Goal: Submit feedback/report problem: Submit feedback/report problem

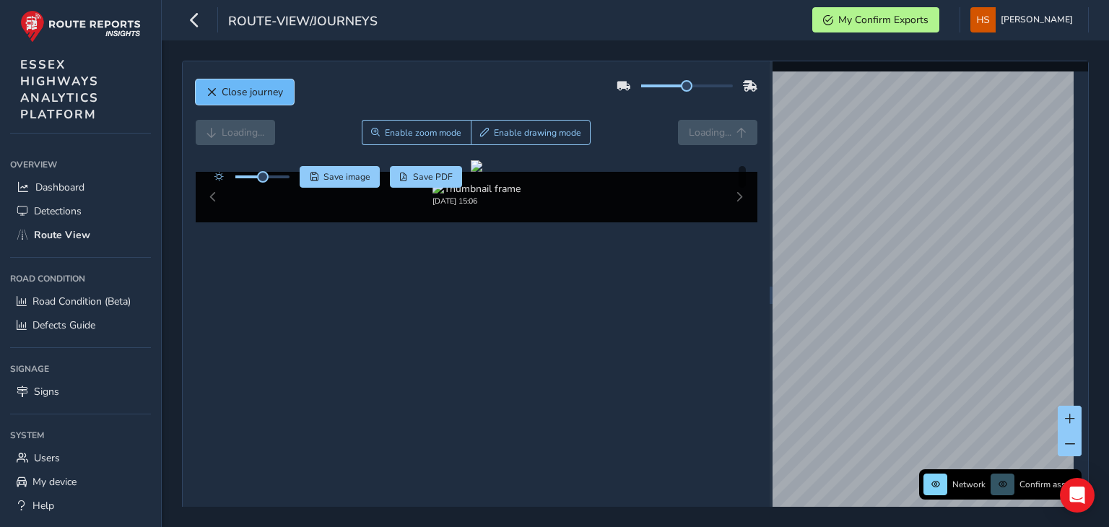
click at [278, 90] on span "Close journey" at bounding box center [252, 92] width 61 height 14
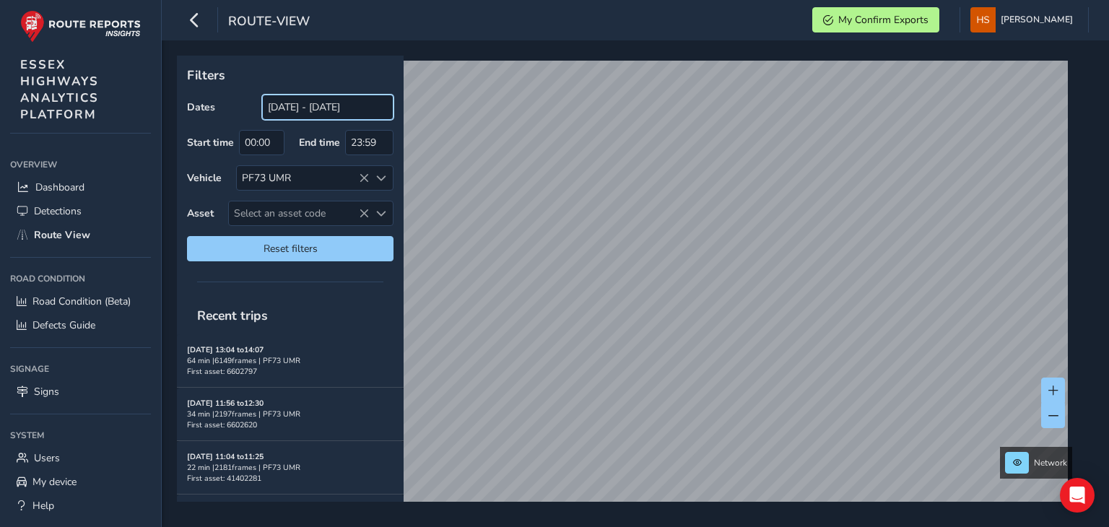
click at [326, 110] on input "[DATE] - [DATE]" at bounding box center [327, 107] width 131 height 25
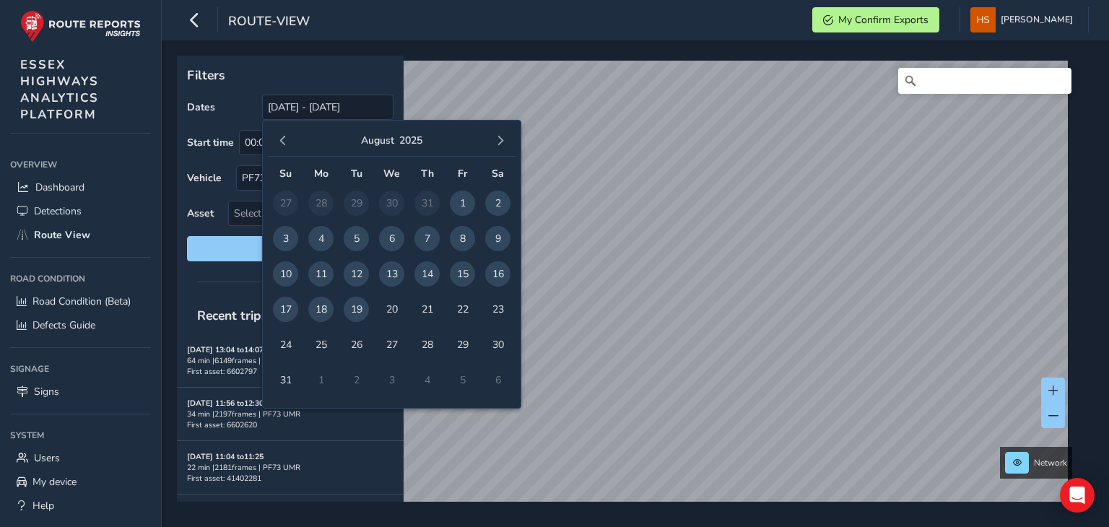
click at [364, 318] on span "19" at bounding box center [356, 309] width 25 height 25
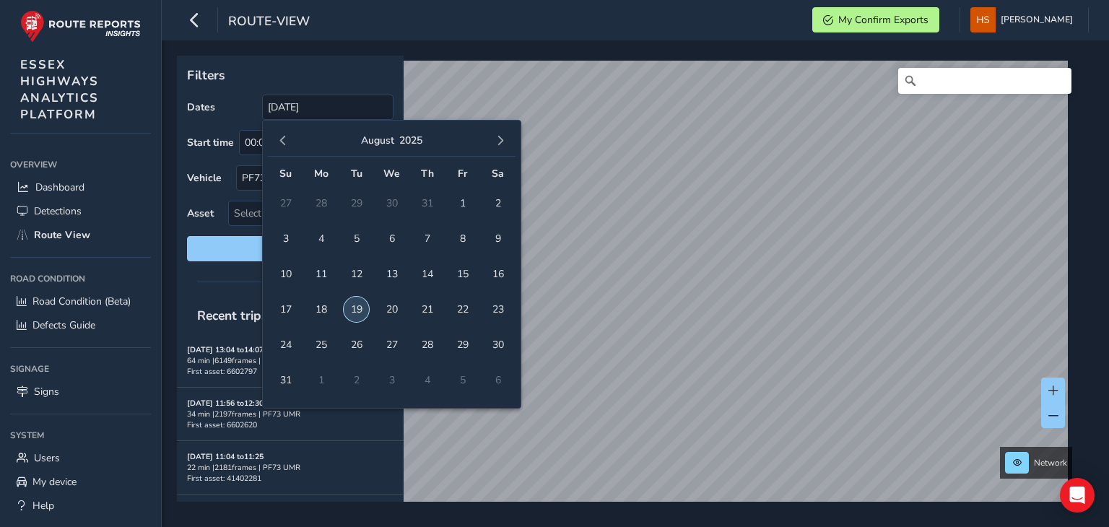
click at [358, 308] on span "19" at bounding box center [356, 309] width 25 height 25
type input "[DATE] - [DATE]"
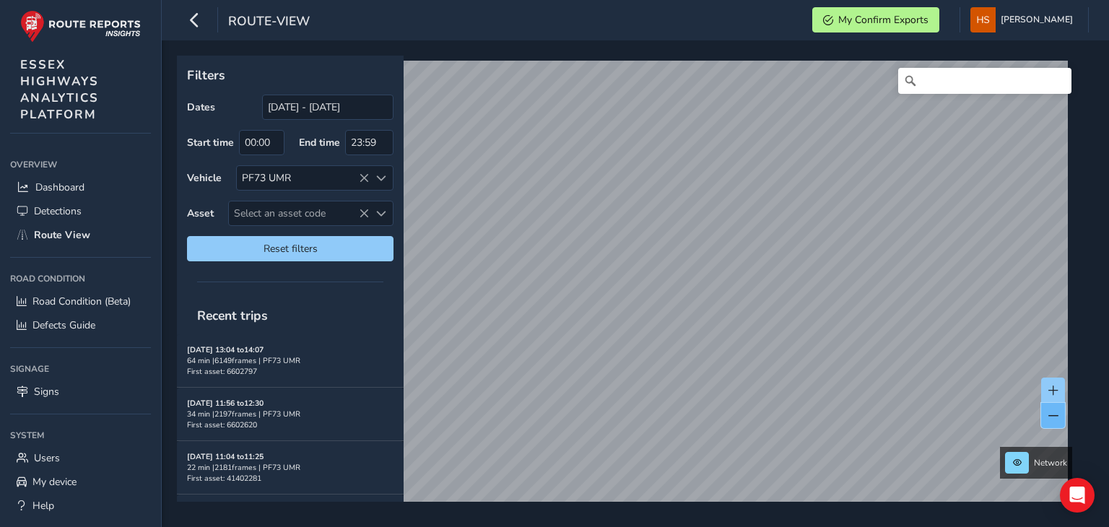
click at [1058, 417] on button at bounding box center [1053, 415] width 24 height 25
click at [1057, 393] on span at bounding box center [1053, 391] width 10 height 10
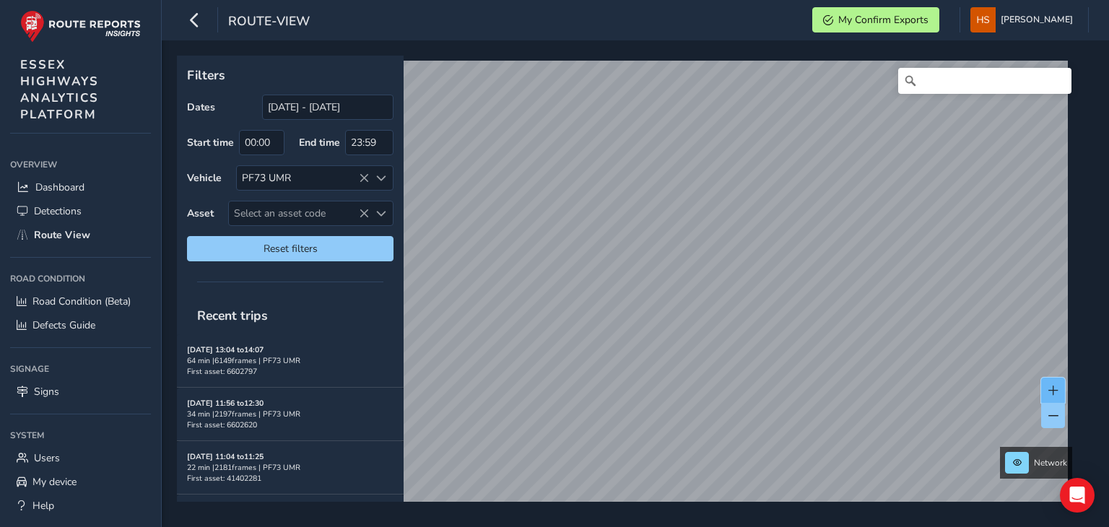
click at [1046, 393] on button at bounding box center [1053, 390] width 24 height 25
click at [1056, 386] on span at bounding box center [1053, 391] width 10 height 10
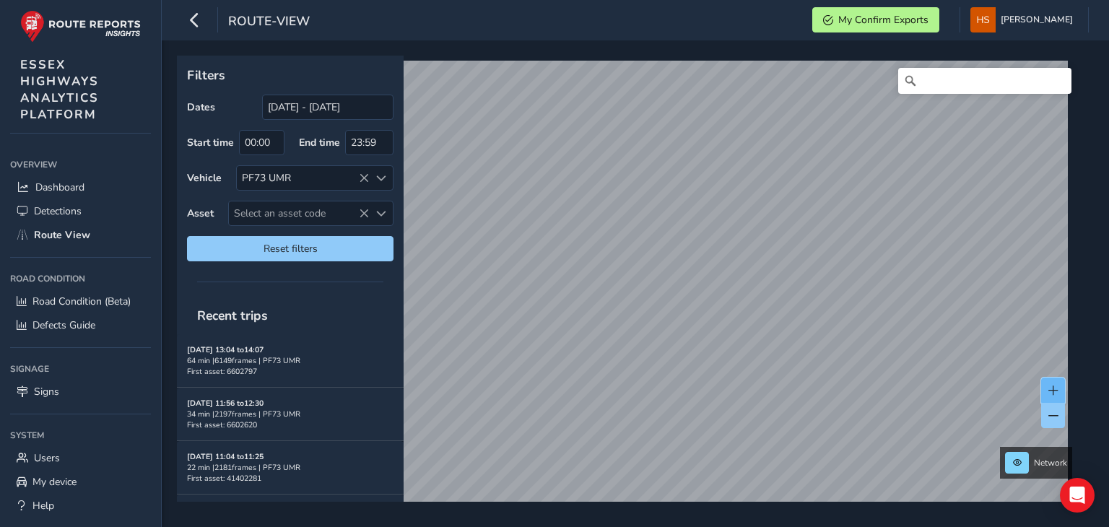
click at [1056, 386] on span at bounding box center [1053, 391] width 10 height 10
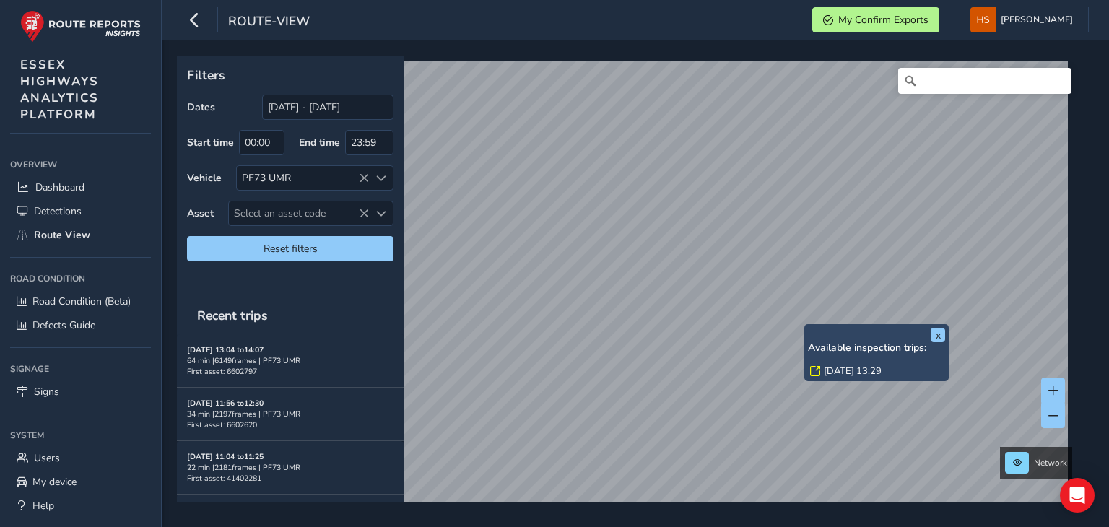
click at [831, 367] on link "[DATE] 13:29" at bounding box center [853, 371] width 58 height 13
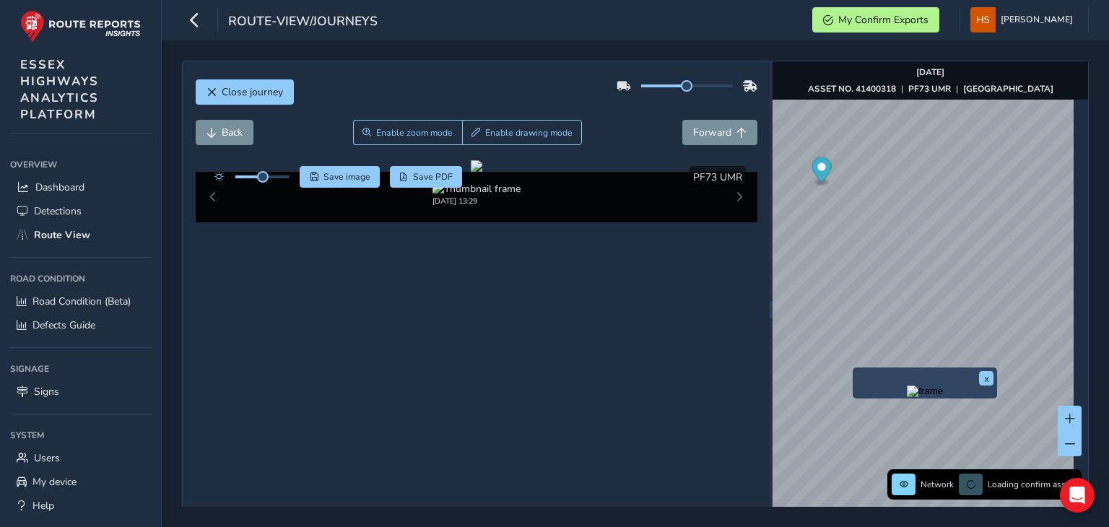
click at [907, 397] on img "Preview frame" at bounding box center [925, 392] width 36 height 12
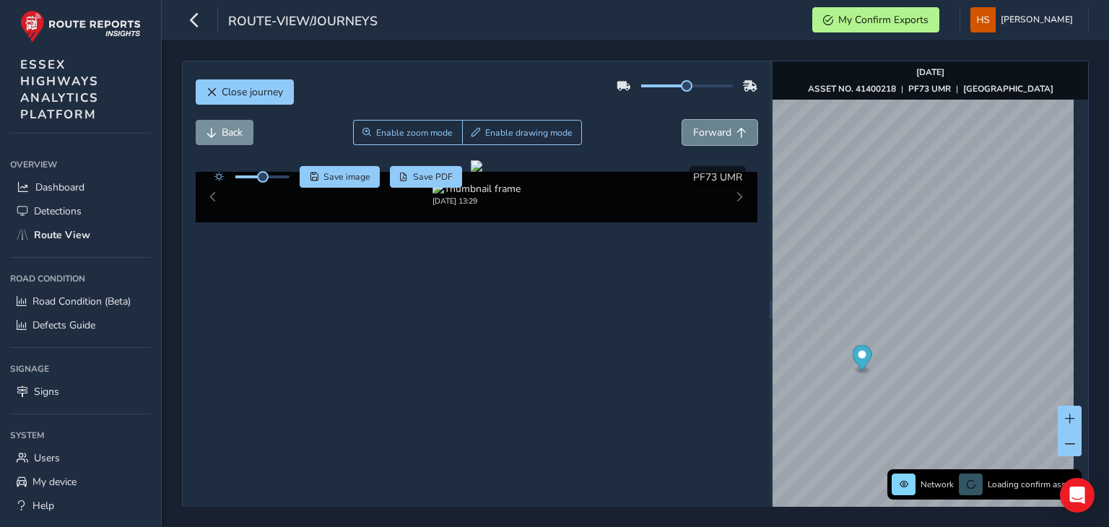
click at [716, 130] on span "Forward" at bounding box center [712, 133] width 38 height 14
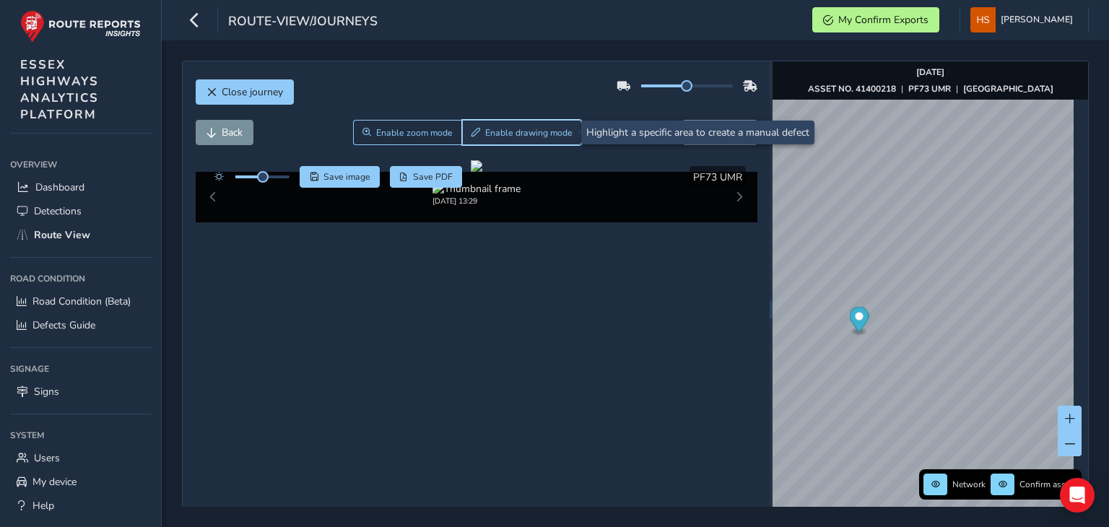
click at [520, 134] on span "Enable drawing mode" at bounding box center [528, 133] width 87 height 12
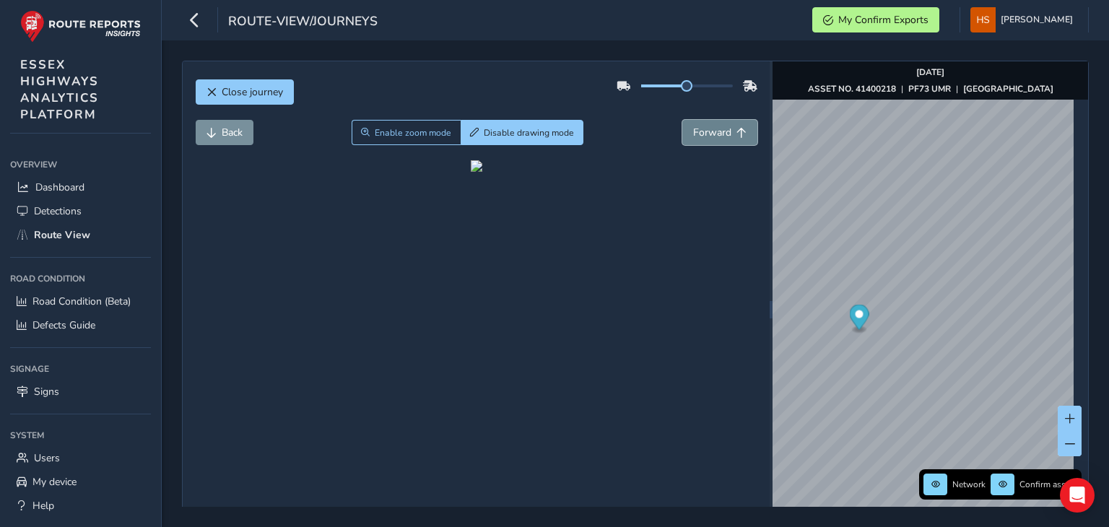
click at [710, 122] on button "Forward" at bounding box center [719, 132] width 75 height 25
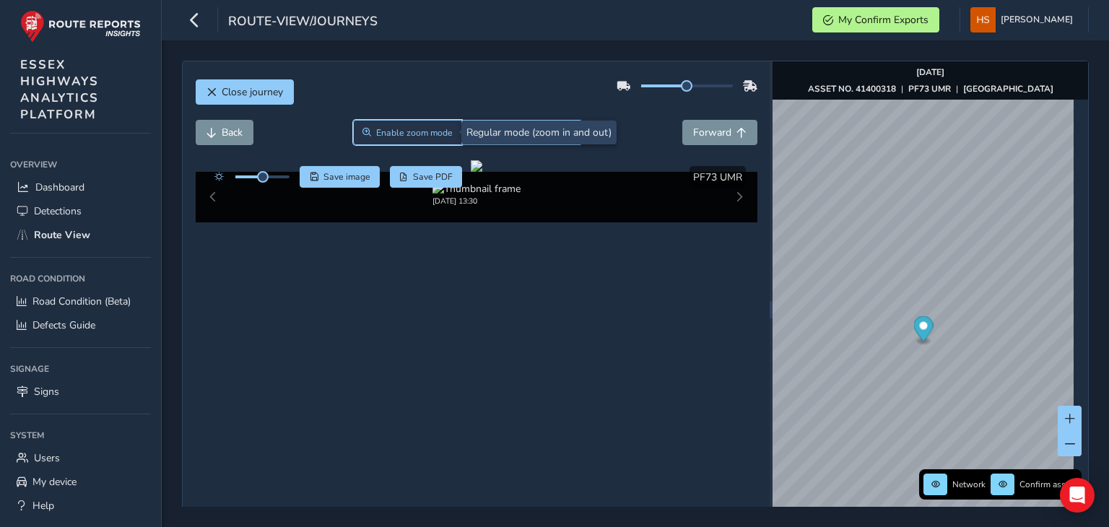
click at [401, 123] on button "Enable zoom mode" at bounding box center [408, 132] width 110 height 25
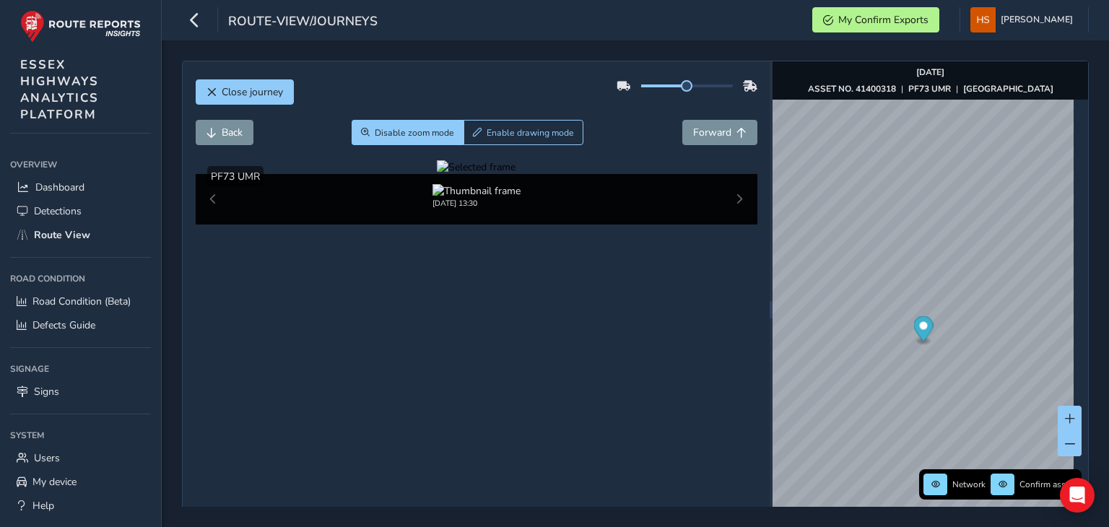
click at [437, 174] on div at bounding box center [476, 167] width 79 height 14
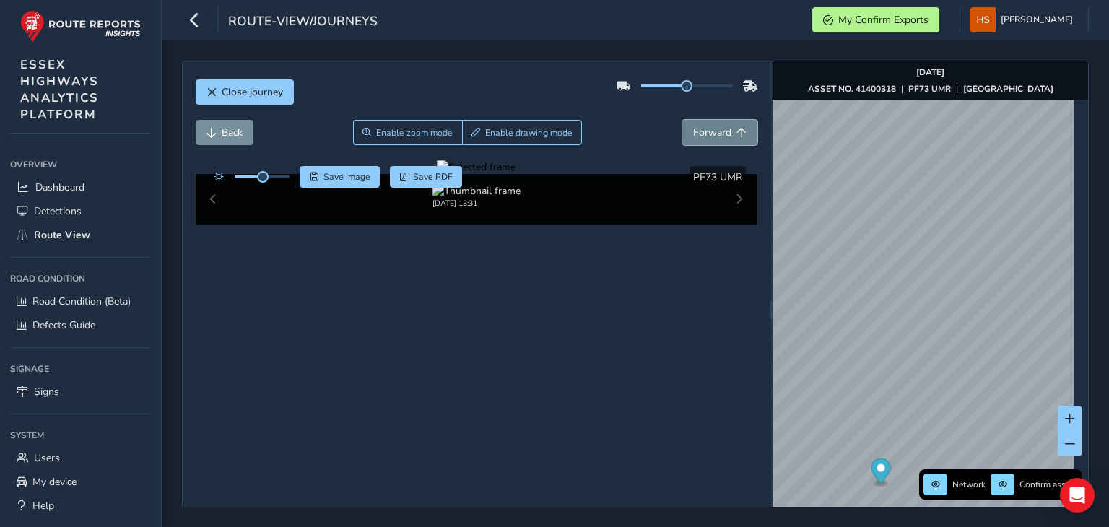
click at [736, 130] on span "Forward" at bounding box center [741, 133] width 10 height 10
click at [713, 131] on span "Forward" at bounding box center [712, 133] width 38 height 14
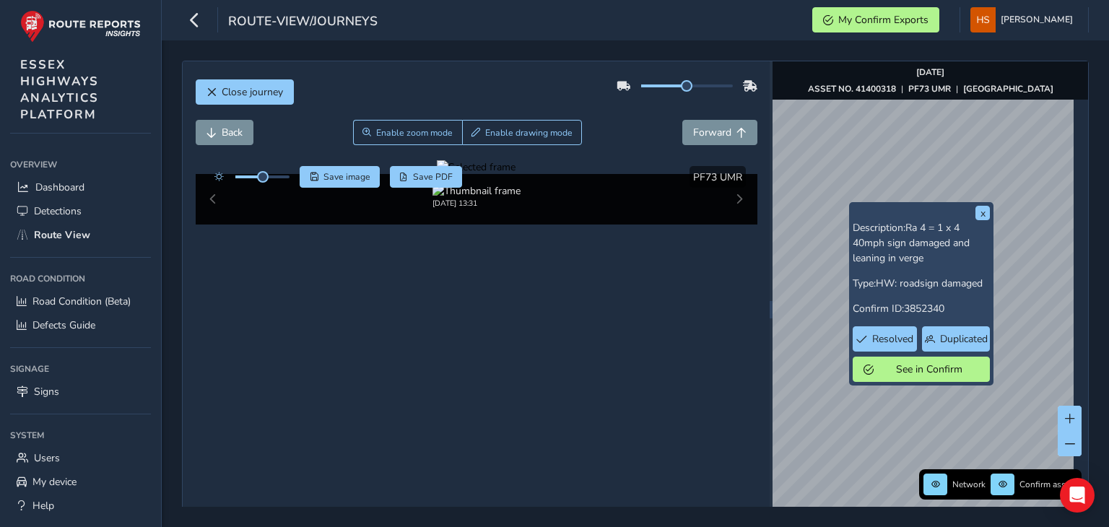
click at [897, 376] on div "x Description: Ra 4 = 1 x 4 40mph sign damaged and leaning in verge Type: HW: r…" at bounding box center [931, 309] width 316 height 496
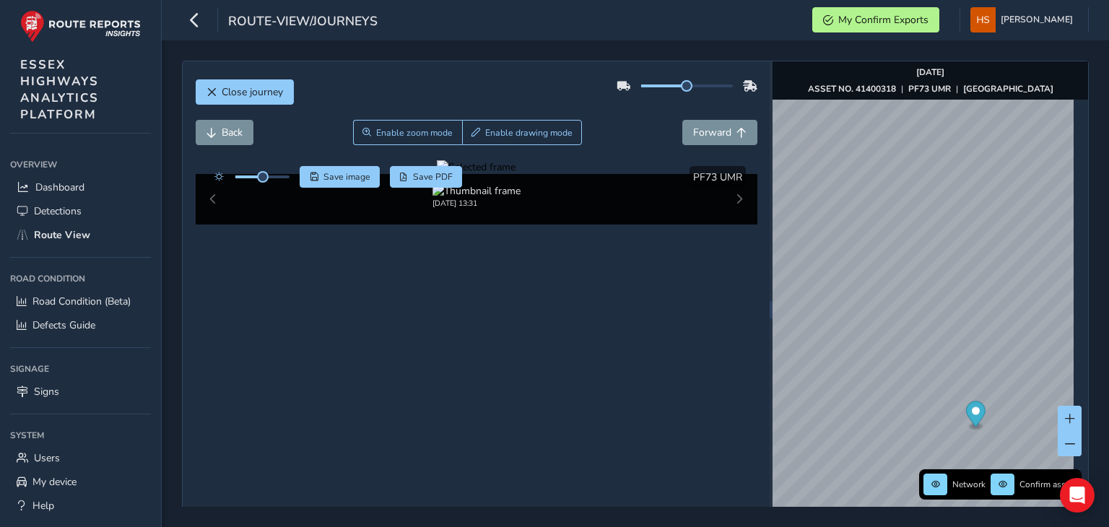
click at [1003, 79] on div "Network Confirm assets [DATE] ASSET NO. 41400318 | PF73 UMR | [GEOGRAPHIC_DATA]" at bounding box center [931, 309] width 316 height 496
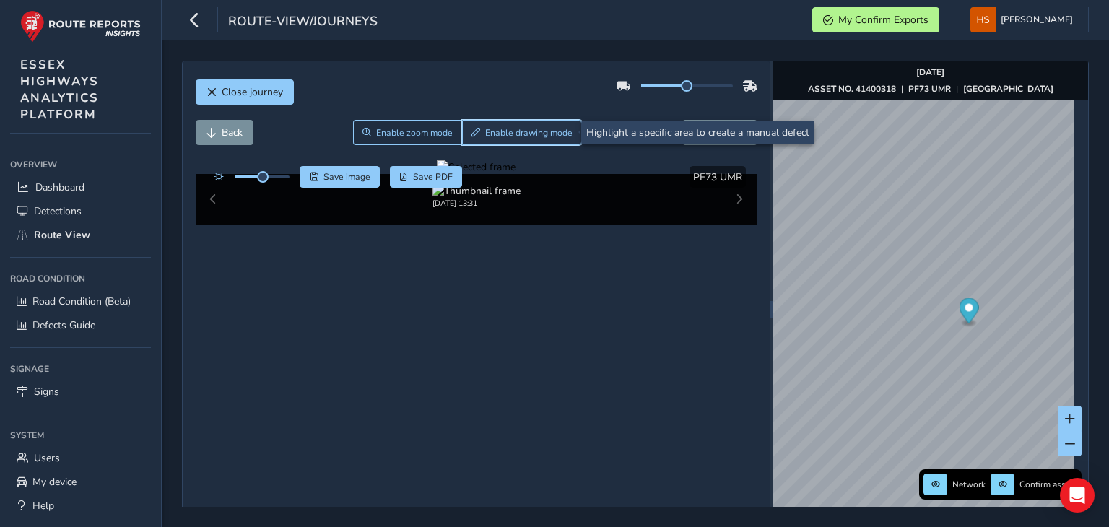
click at [540, 128] on span "Enable drawing mode" at bounding box center [528, 133] width 87 height 12
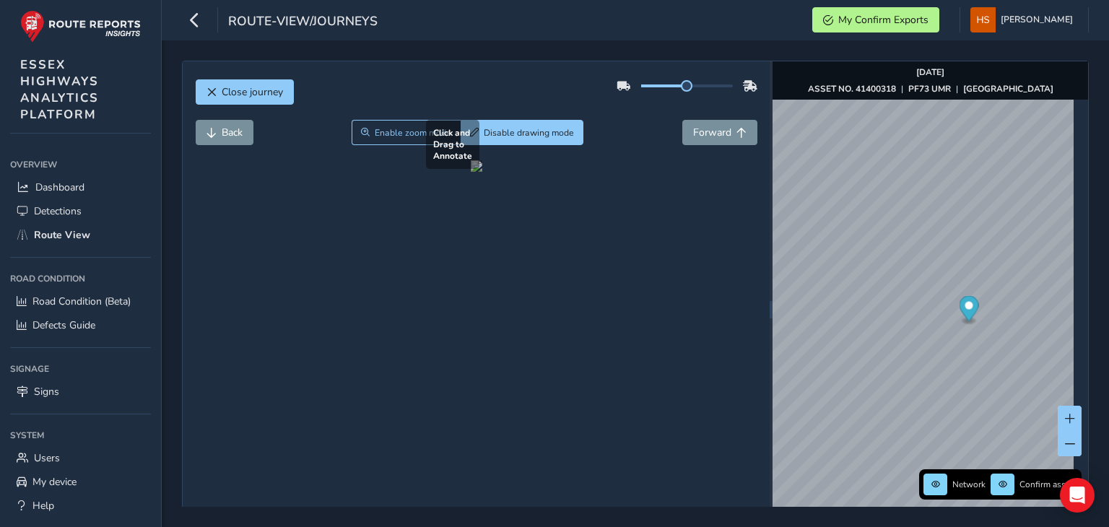
drag, startPoint x: 425, startPoint y: 322, endPoint x: 549, endPoint y: 400, distance: 146.6
click at [482, 172] on div at bounding box center [477, 166] width 12 height 12
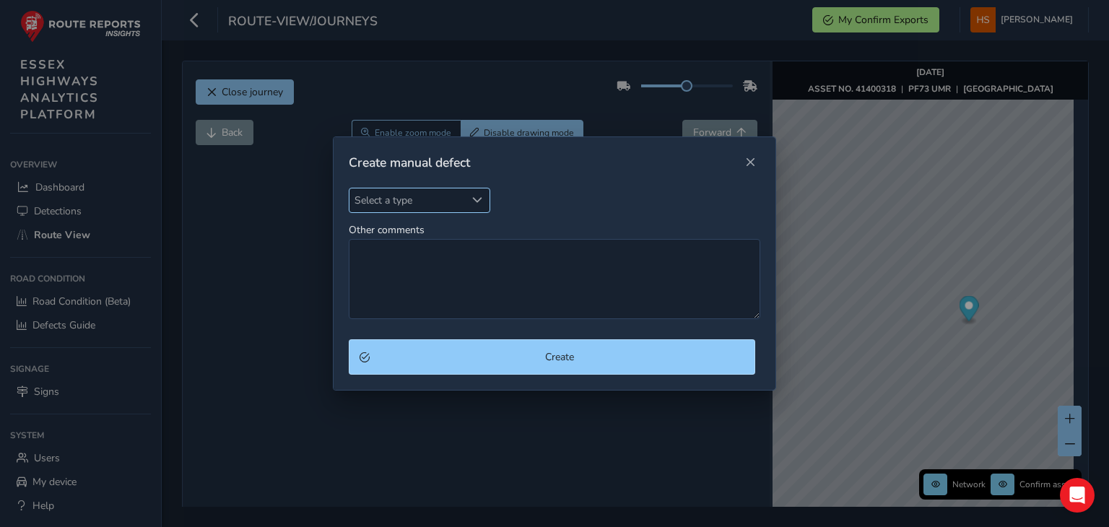
click at [468, 201] on div "Select a type" at bounding box center [478, 200] width 24 height 24
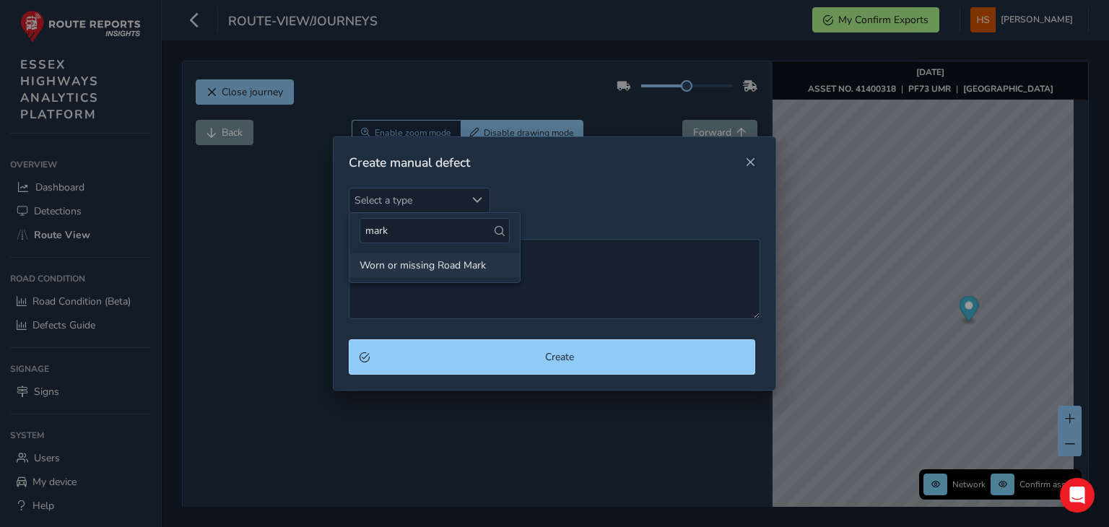
type input "mark"
click at [460, 269] on li "Worn or missing Road Mark" at bounding box center [434, 265] width 170 height 24
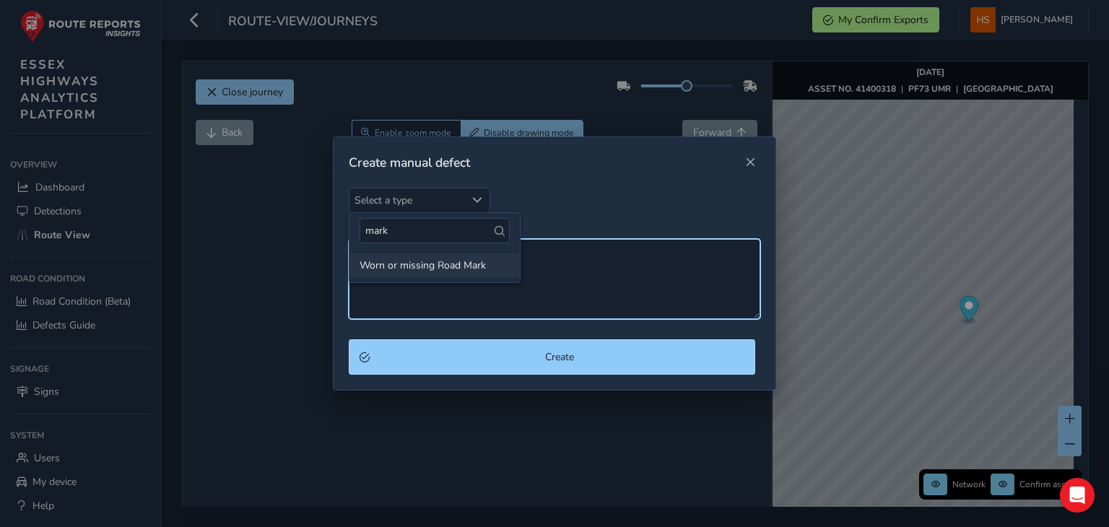
click at [460, 269] on textarea "Other comments" at bounding box center [555, 279] width 412 height 80
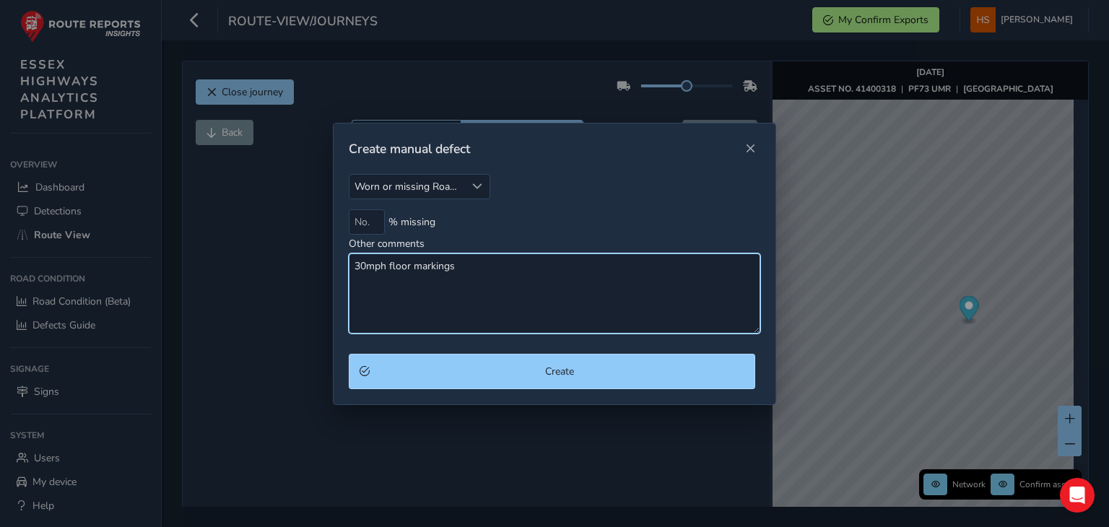
click at [460, 269] on textarea "30mph floor markings" at bounding box center [555, 293] width 412 height 80
type textarea "30mph floor faded"
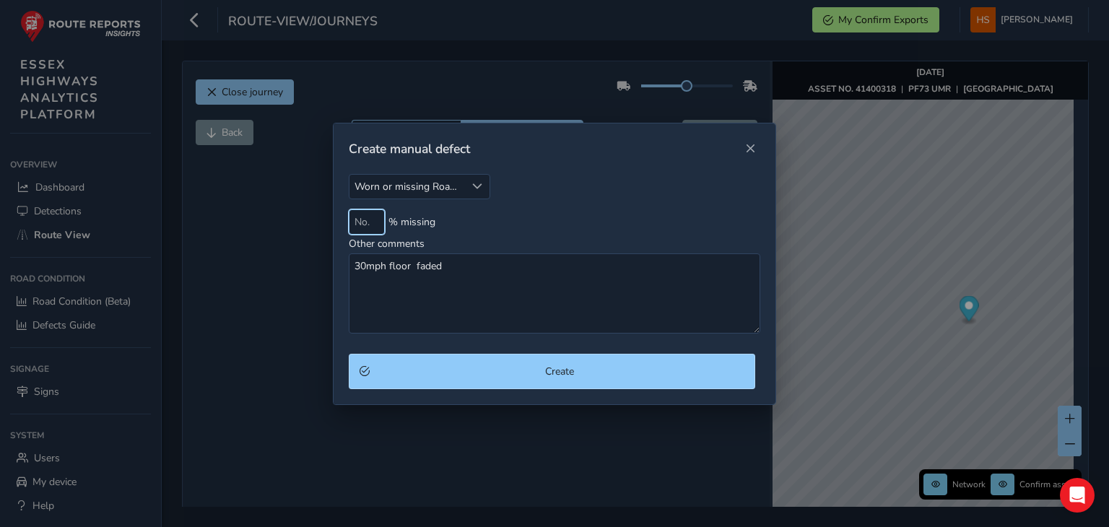
click at [373, 218] on input at bounding box center [367, 221] width 36 height 25
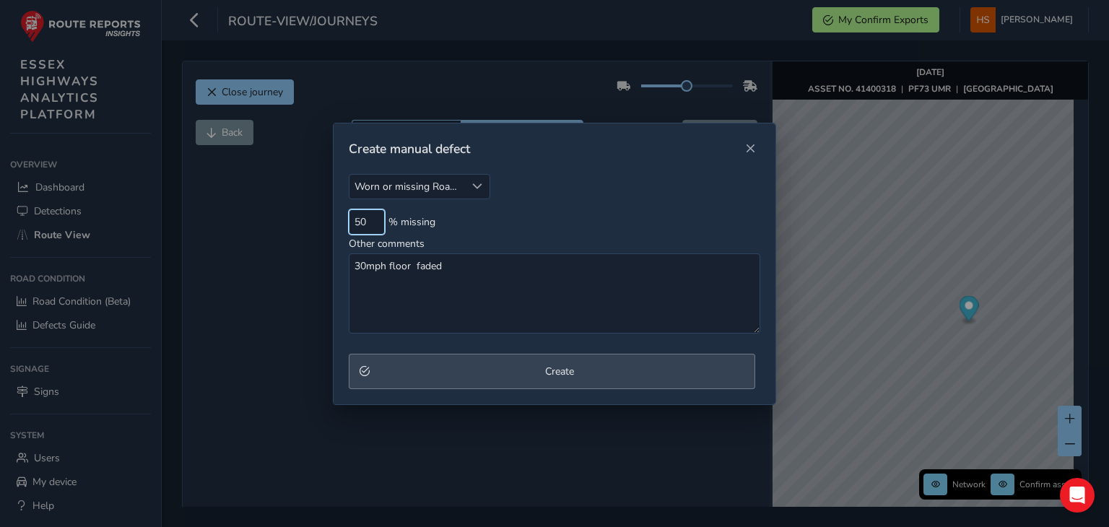
type input "50"
click at [436, 374] on span "Create" at bounding box center [560, 372] width 370 height 14
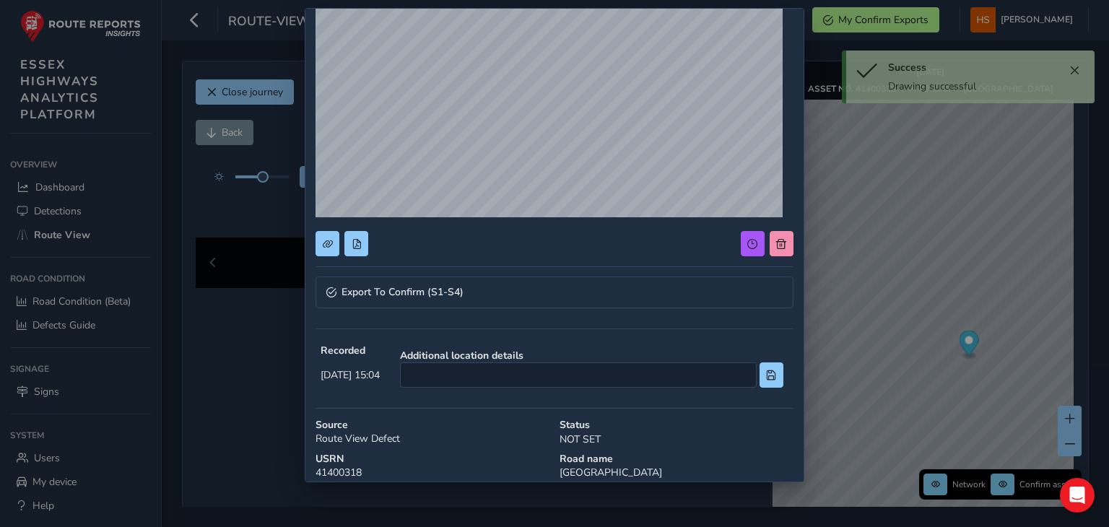
scroll to position [132, 0]
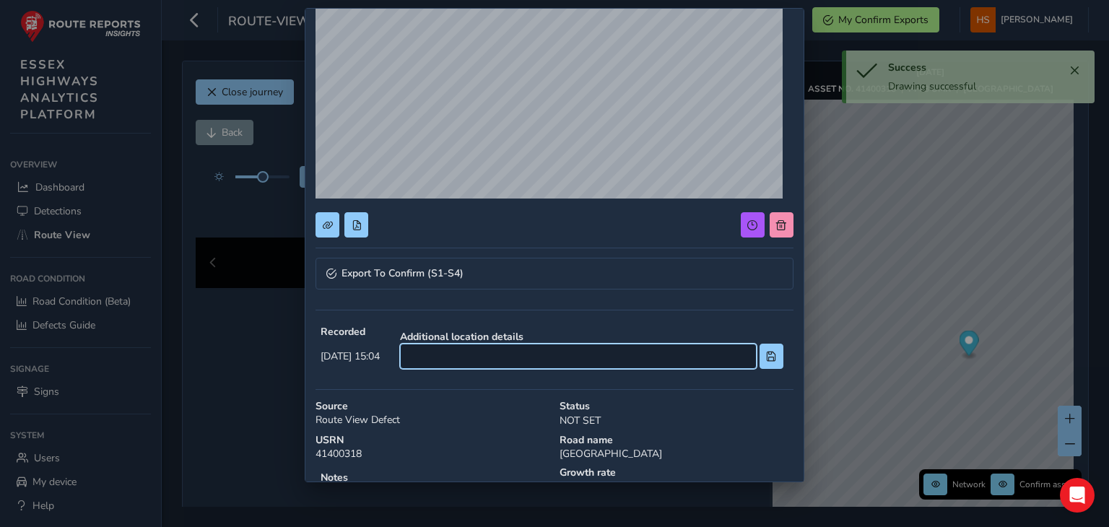
click at [581, 358] on input at bounding box center [578, 356] width 357 height 25
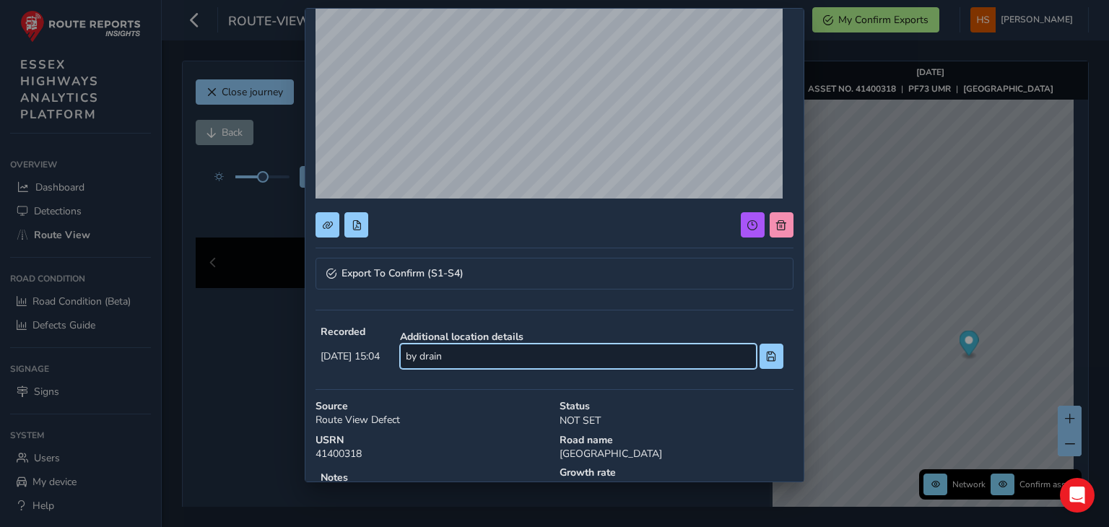
scroll to position [232, 0]
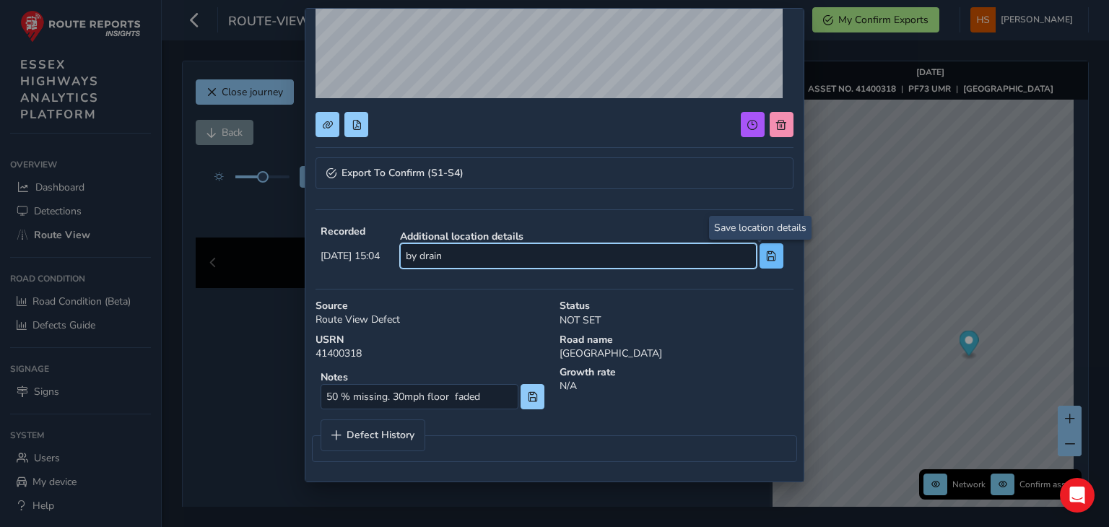
type input "by drain"
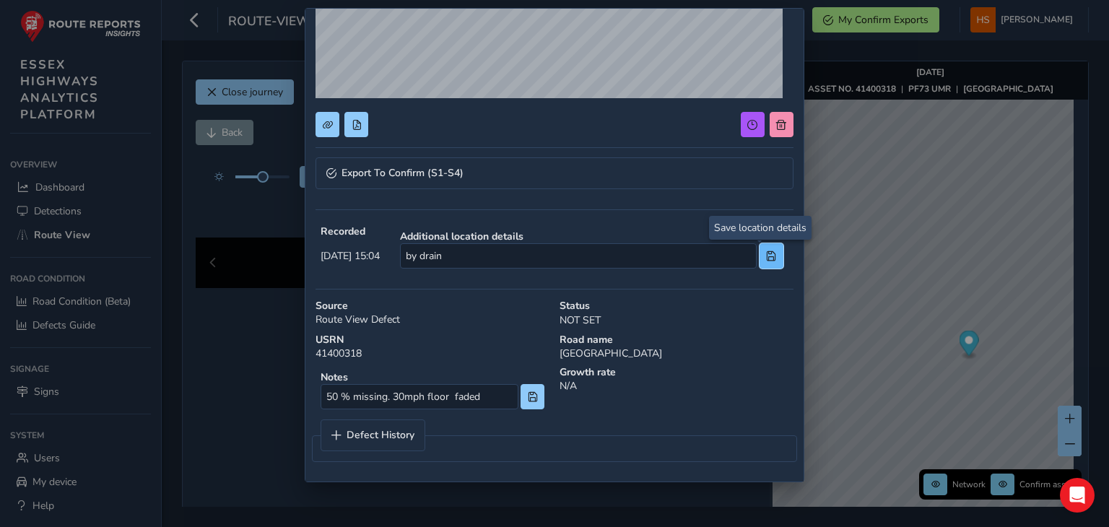
click at [761, 264] on button at bounding box center [772, 255] width 24 height 25
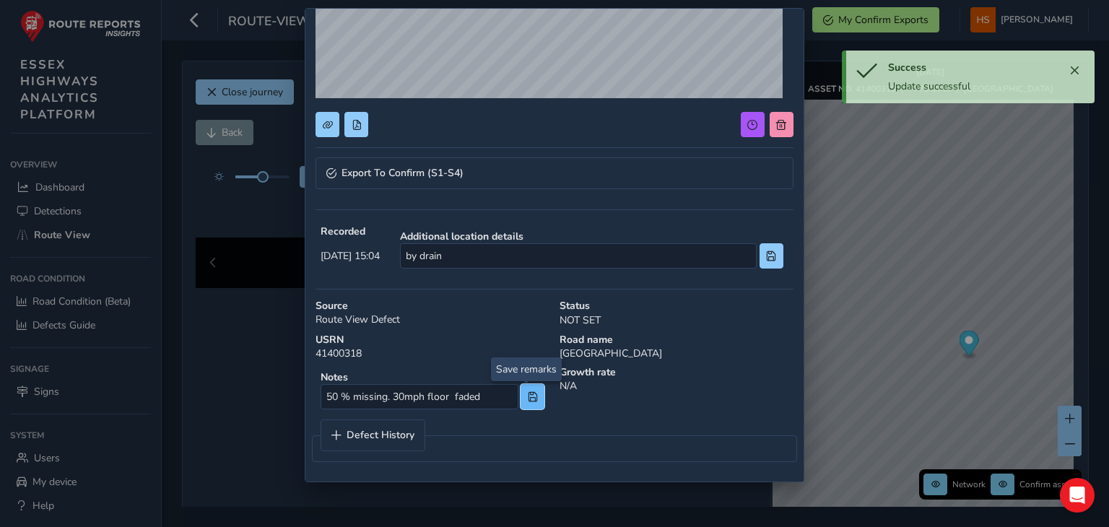
click at [531, 403] on button at bounding box center [533, 396] width 24 height 25
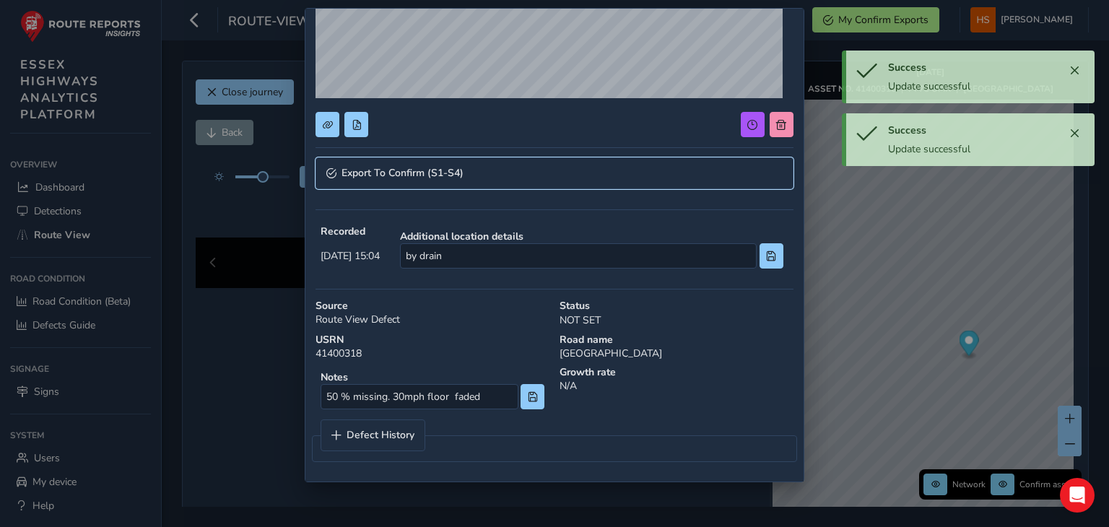
click at [563, 163] on link "Export To Confirm (S1-S4)" at bounding box center [554, 173] width 477 height 32
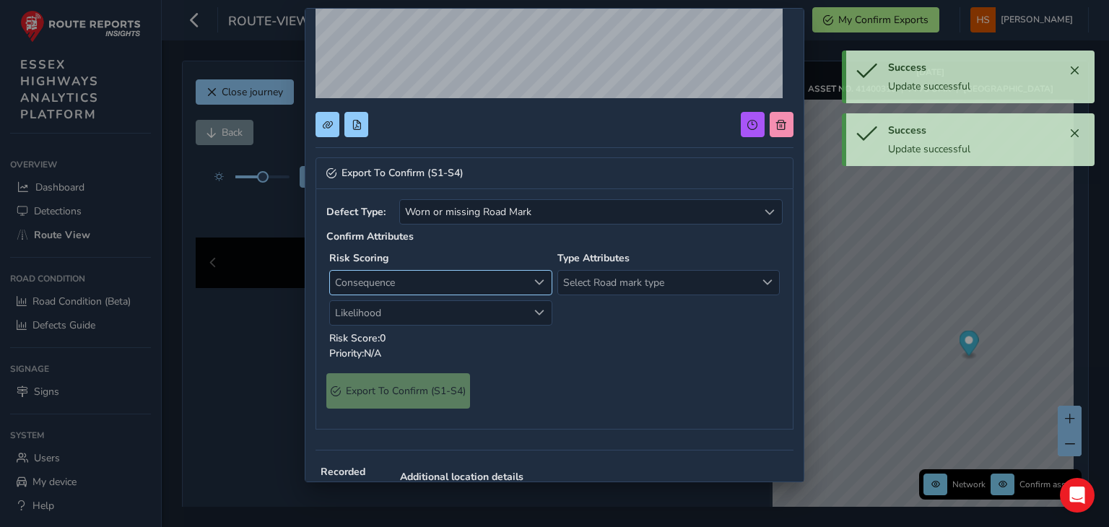
click at [448, 281] on span "Consequence" at bounding box center [429, 283] width 198 height 24
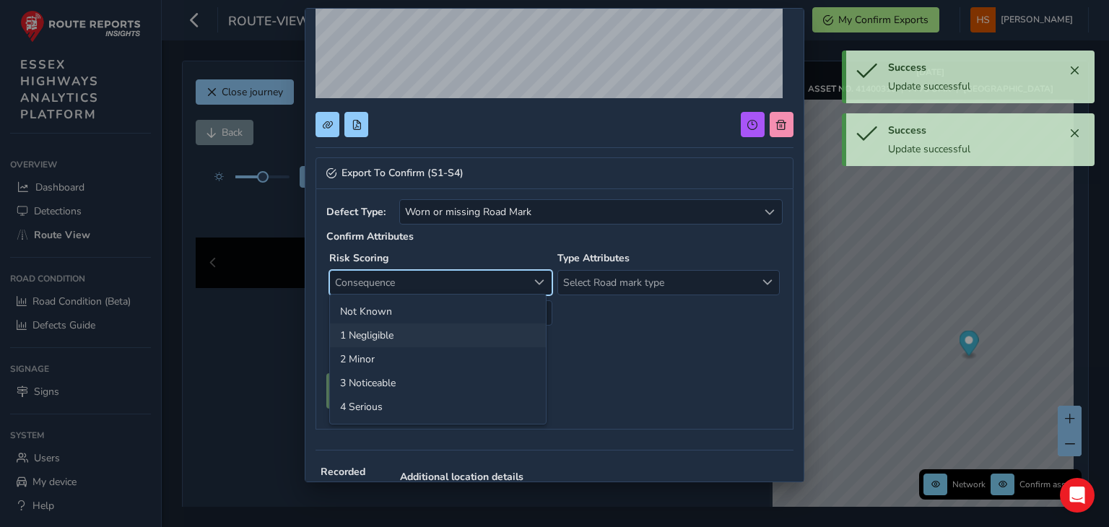
click at [391, 334] on li "1 Negligible" at bounding box center [438, 335] width 216 height 24
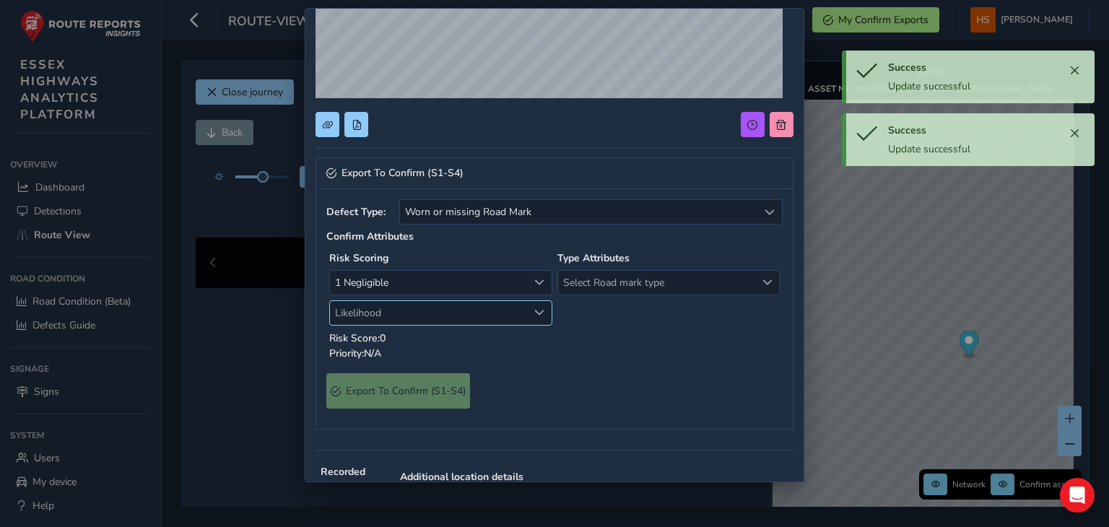
click at [396, 311] on span "Likelihood" at bounding box center [429, 313] width 198 height 24
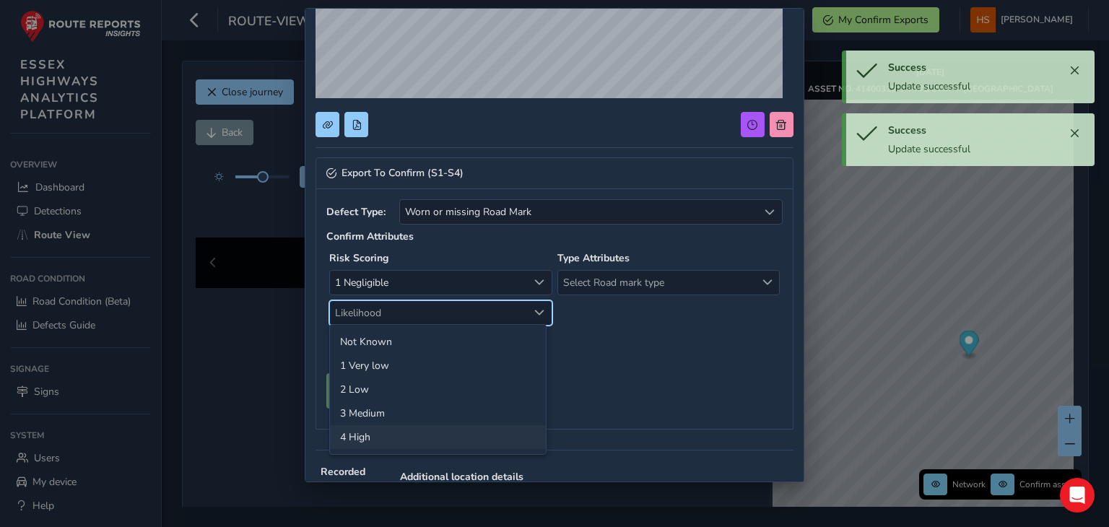
click at [381, 432] on li "4 High" at bounding box center [438, 437] width 216 height 24
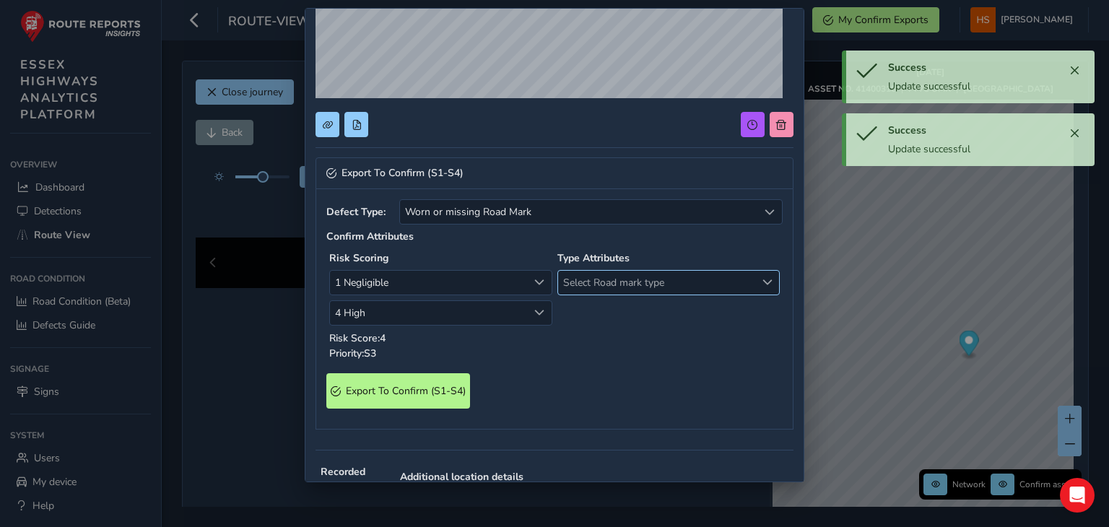
click at [647, 283] on span "Select Road mark type" at bounding box center [657, 283] width 198 height 24
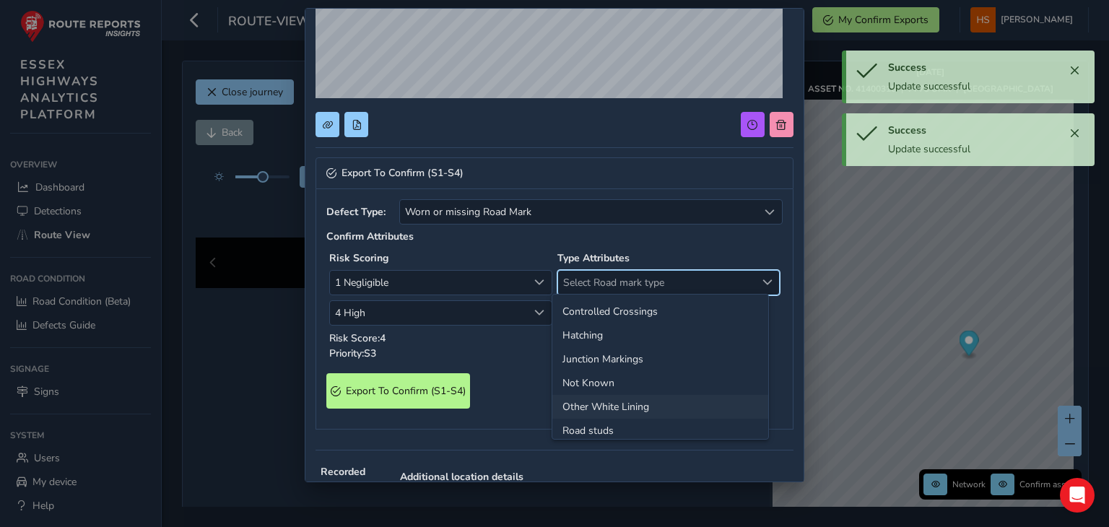
click at [616, 408] on li "Other White Lining" at bounding box center [660, 407] width 216 height 24
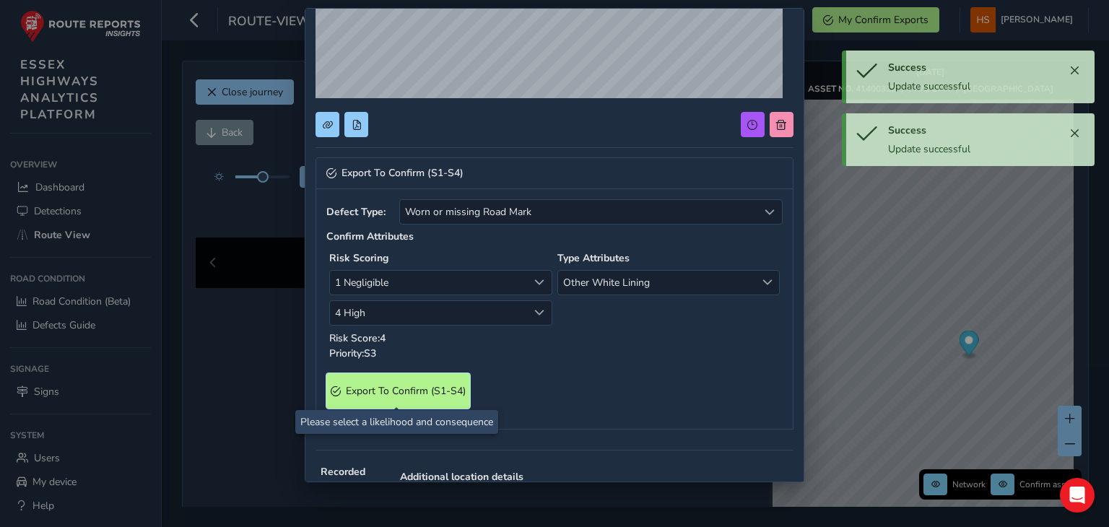
click at [419, 388] on span "Export To Confirm (S1-S4)" at bounding box center [406, 391] width 120 height 14
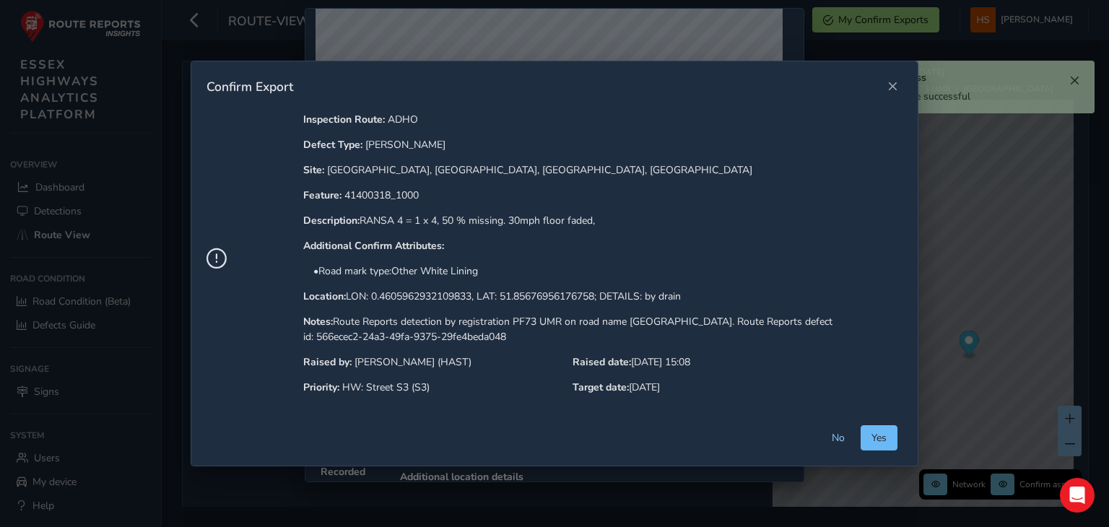
click at [878, 437] on span "Yes" at bounding box center [878, 438] width 15 height 14
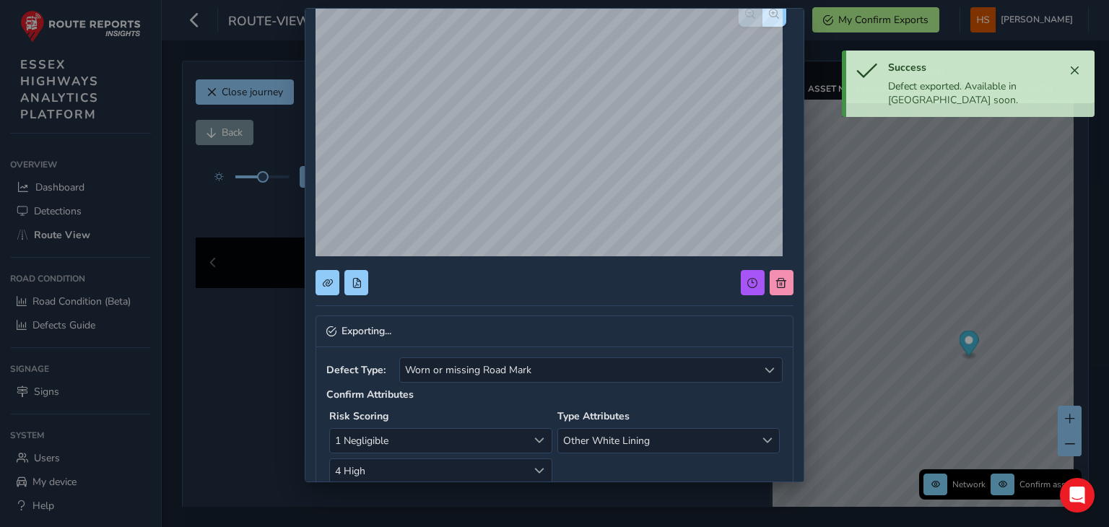
scroll to position [0, 0]
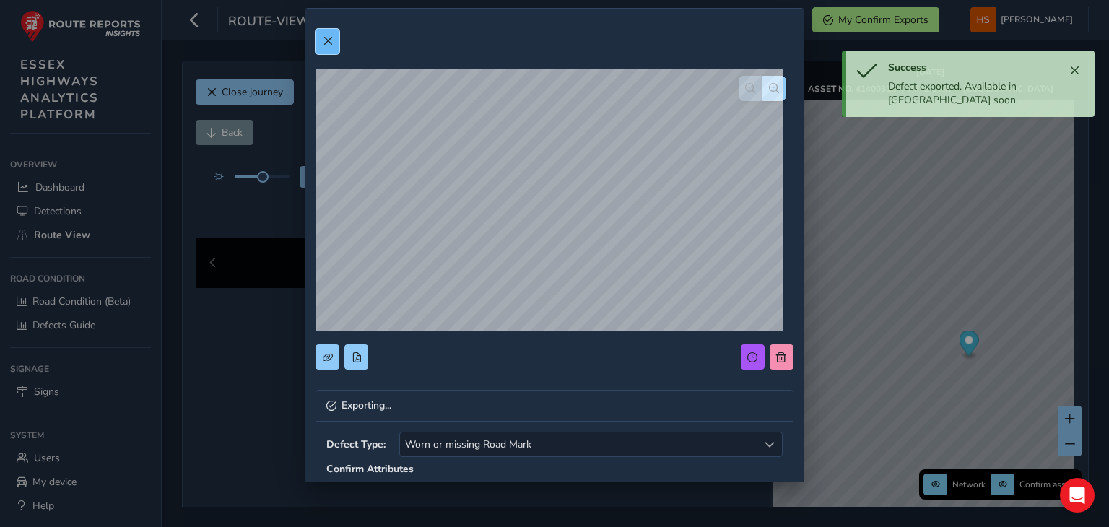
click at [328, 36] on span at bounding box center [328, 41] width 10 height 10
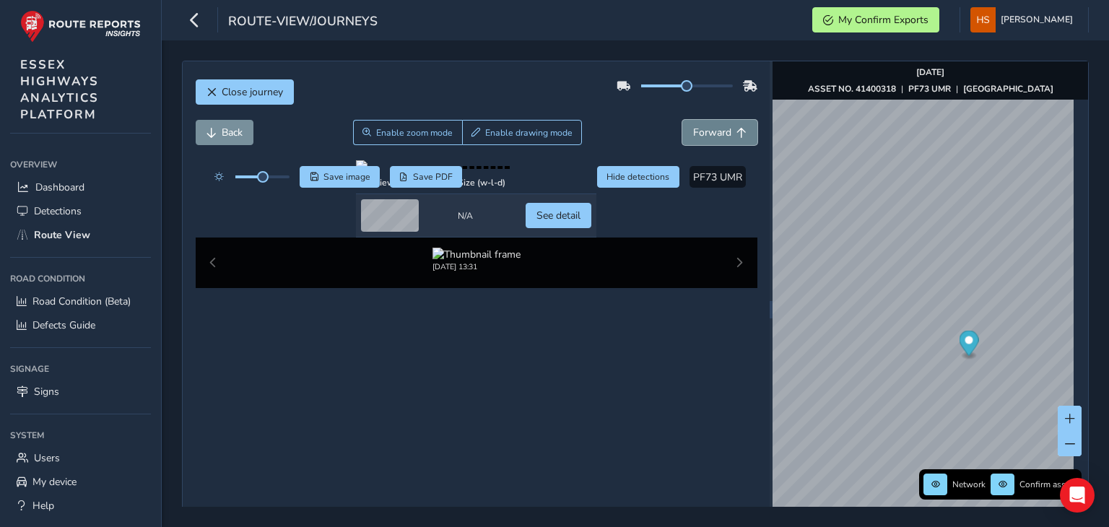
click at [705, 126] on span "Forward" at bounding box center [712, 133] width 38 height 14
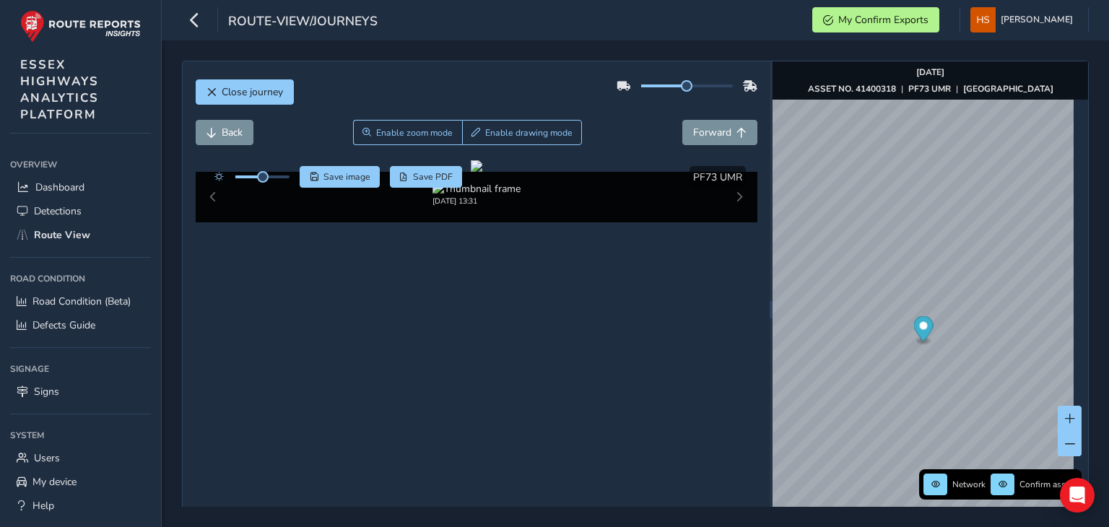
click at [689, 110] on div "Close journey" at bounding box center [477, 97] width 562 height 46
click at [694, 126] on span "Forward" at bounding box center [712, 133] width 38 height 14
click at [1065, 440] on span at bounding box center [1070, 444] width 10 height 10
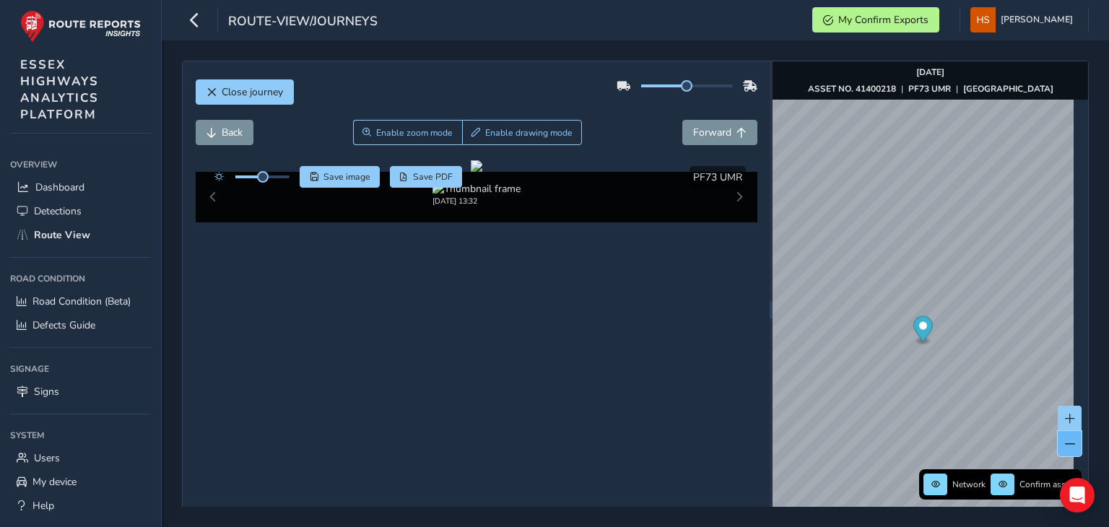
click at [1065, 440] on span at bounding box center [1070, 444] width 10 height 10
click at [1054, 484] on div "Network Confirm assets [DATE] ASSET NO. 41400218 | PF73 UMR | [GEOGRAPHIC_DATA]" at bounding box center [931, 309] width 316 height 496
click at [1065, 417] on span at bounding box center [1070, 419] width 10 height 10
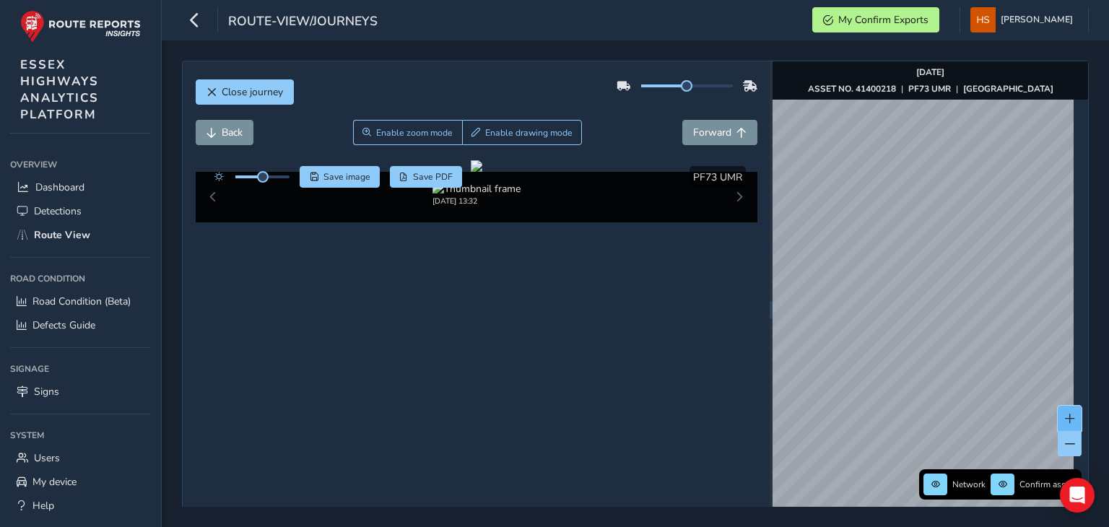
click at [1065, 417] on span at bounding box center [1070, 419] width 10 height 10
click at [1009, 221] on img "Preview frame" at bounding box center [1027, 224] width 36 height 12
click at [684, 136] on button "Forward" at bounding box center [719, 132] width 75 height 25
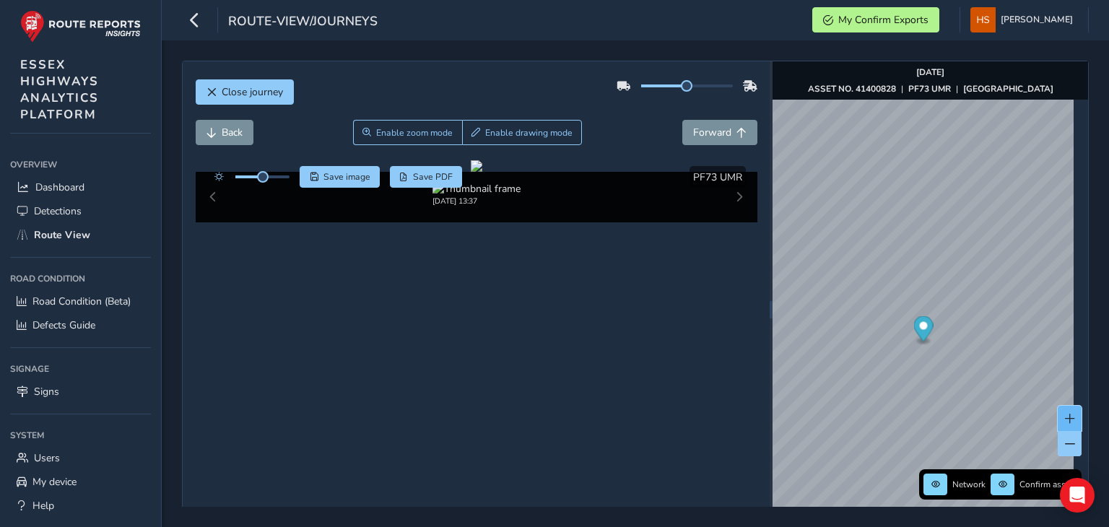
click at [1059, 409] on button at bounding box center [1070, 418] width 24 height 25
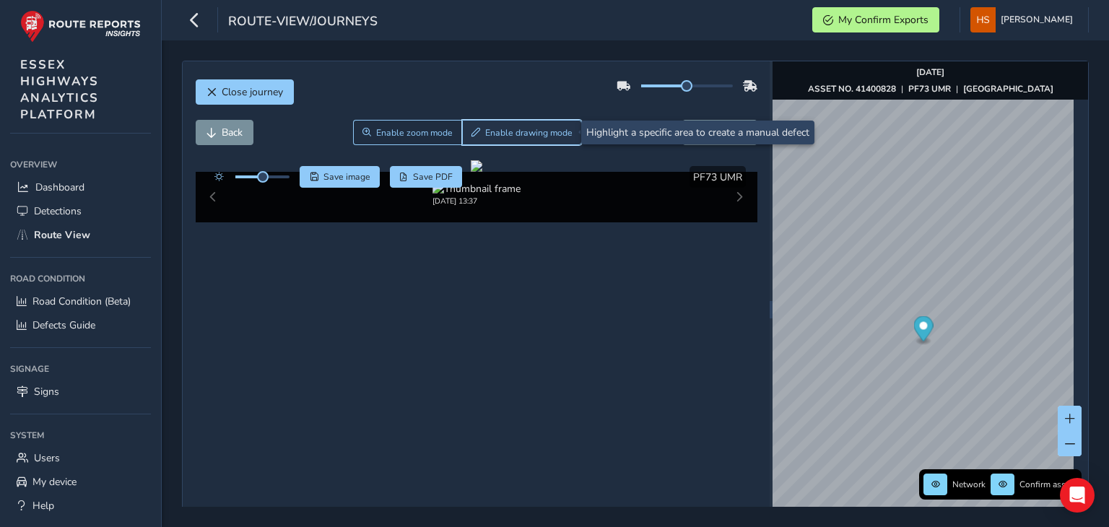
click at [552, 131] on span "Enable drawing mode" at bounding box center [528, 133] width 87 height 12
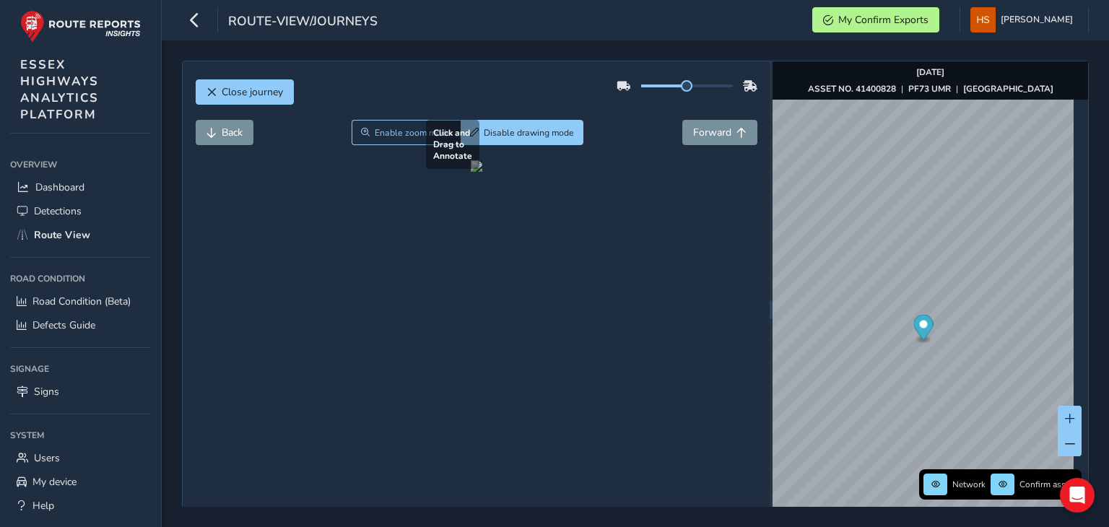
drag, startPoint x: 321, startPoint y: 203, endPoint x: 358, endPoint y: 240, distance: 52.6
click at [471, 172] on div at bounding box center [477, 166] width 12 height 12
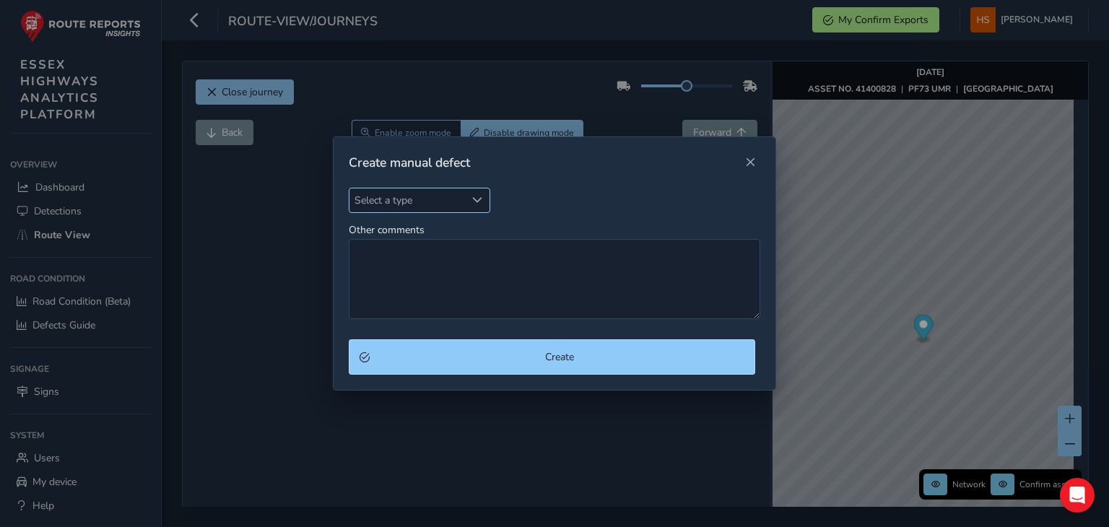
click at [373, 199] on span "Select a type" at bounding box center [407, 200] width 116 height 24
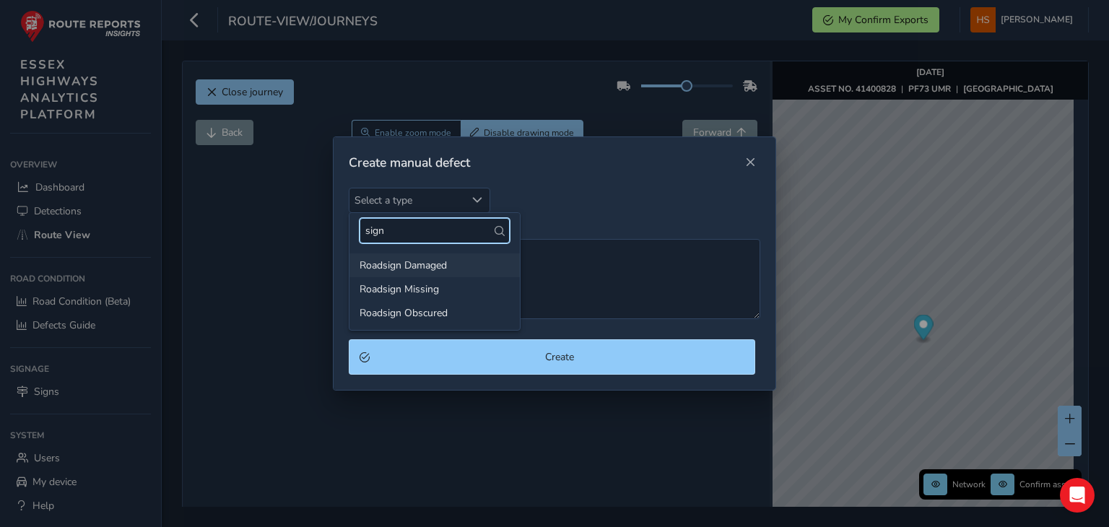
type input "sign"
click at [436, 269] on li "Roadsign Damaged" at bounding box center [434, 265] width 170 height 24
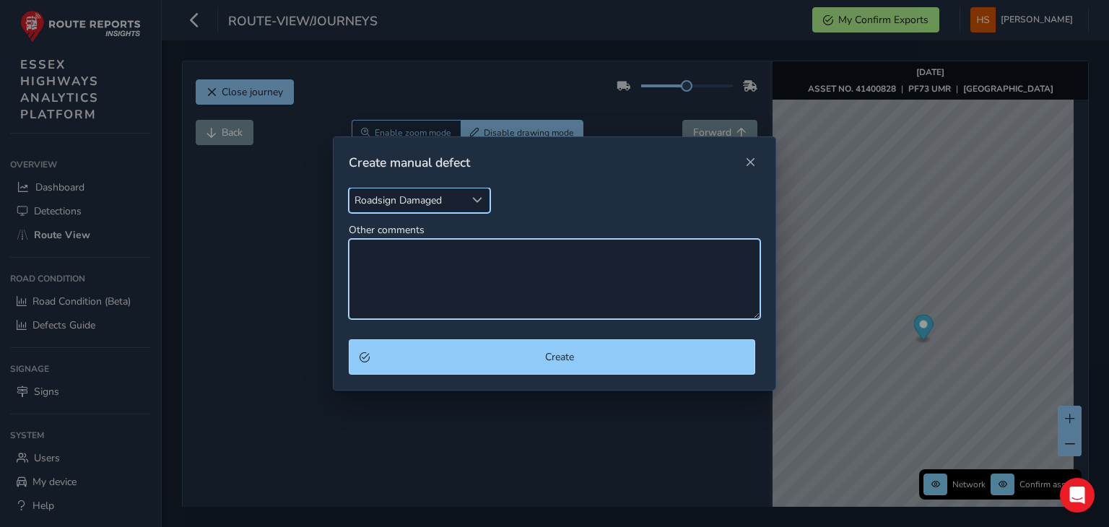
click at [436, 269] on textarea "Other comments" at bounding box center [555, 279] width 412 height 80
type textarea "s"
click at [353, 251] on textarea "nsl sign painted over, unable to see" at bounding box center [555, 279] width 412 height 80
click at [398, 253] on textarea "2 nsl sign painted over, unable to see" at bounding box center [555, 279] width 412 height 80
click at [606, 257] on textarea "2 nsl signs painted over, unable to see" at bounding box center [555, 279] width 412 height 80
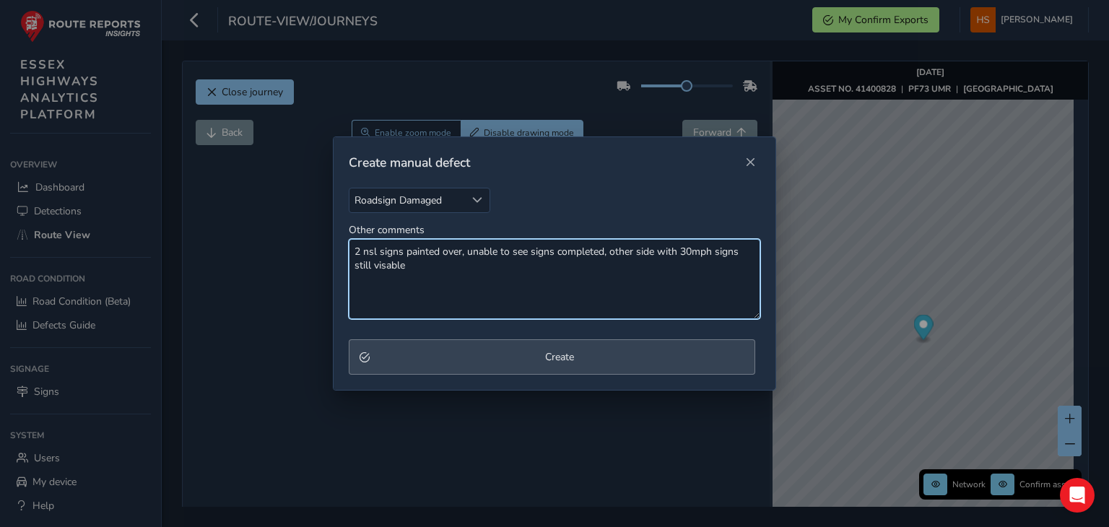
type textarea "2 nsl signs painted over, unable to see signs completed, other side with 30mph …"
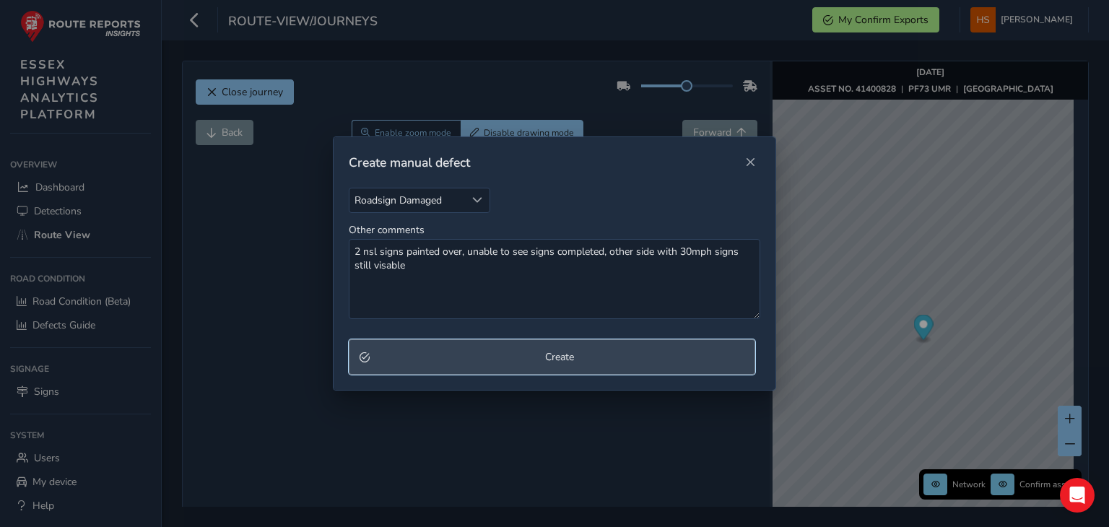
click at [604, 359] on span "Create" at bounding box center [560, 357] width 370 height 14
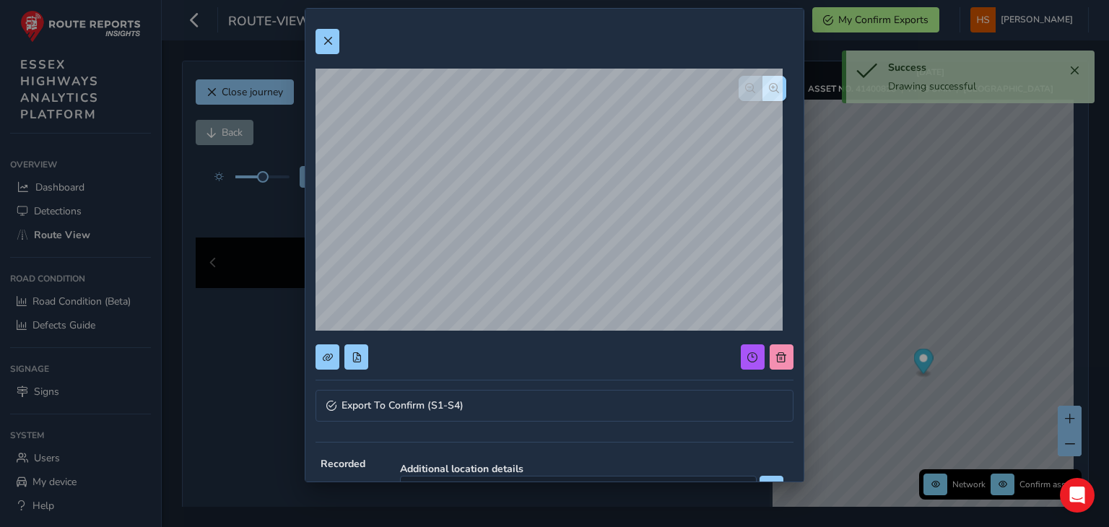
click at [804, 235] on div "Export To Confirm (S1-S4) Recorded [DATE] 15:21 Additional location details Sou…" at bounding box center [554, 263] width 1109 height 527
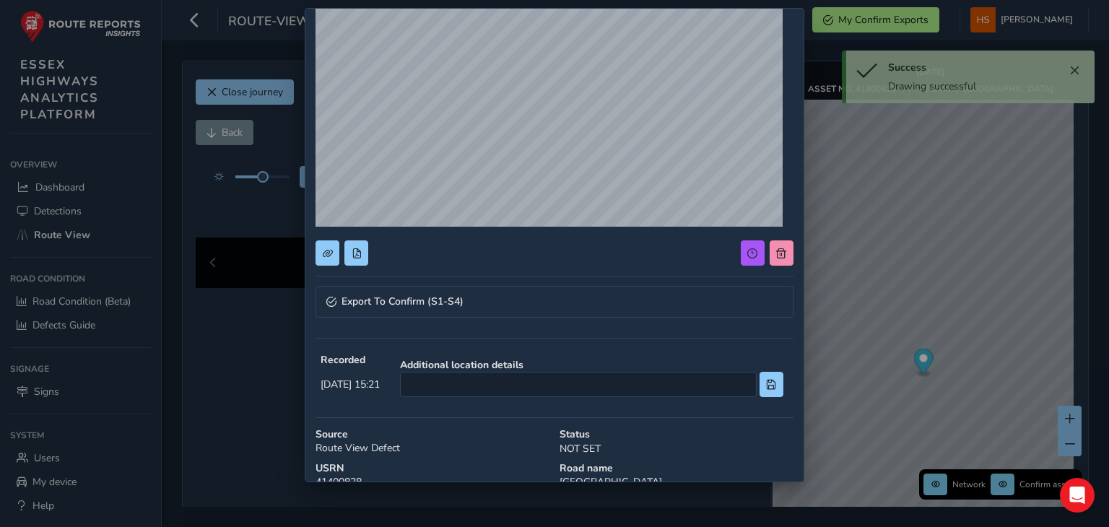
scroll to position [104, 0]
click at [630, 372] on input at bounding box center [578, 384] width 357 height 25
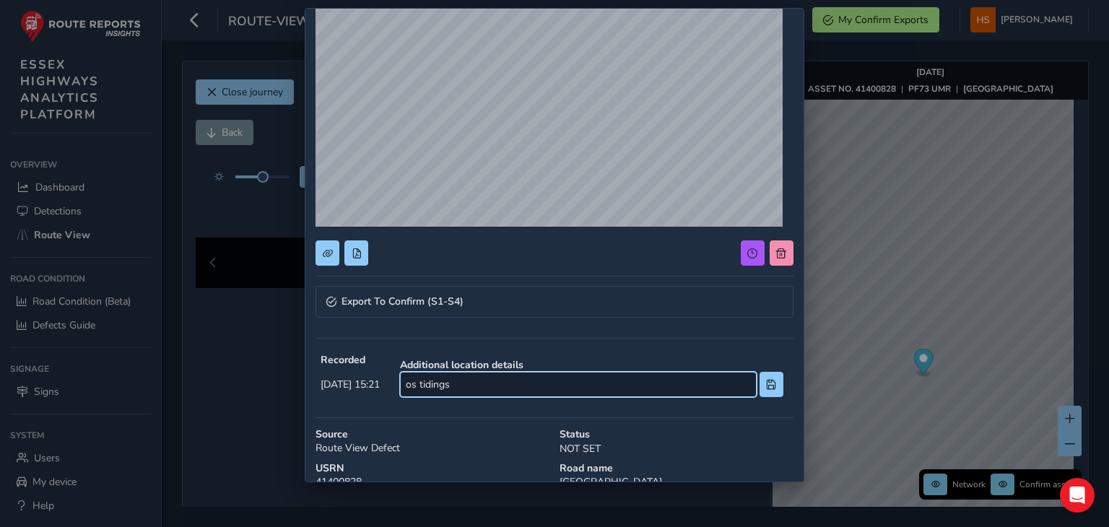
scroll to position [200, 0]
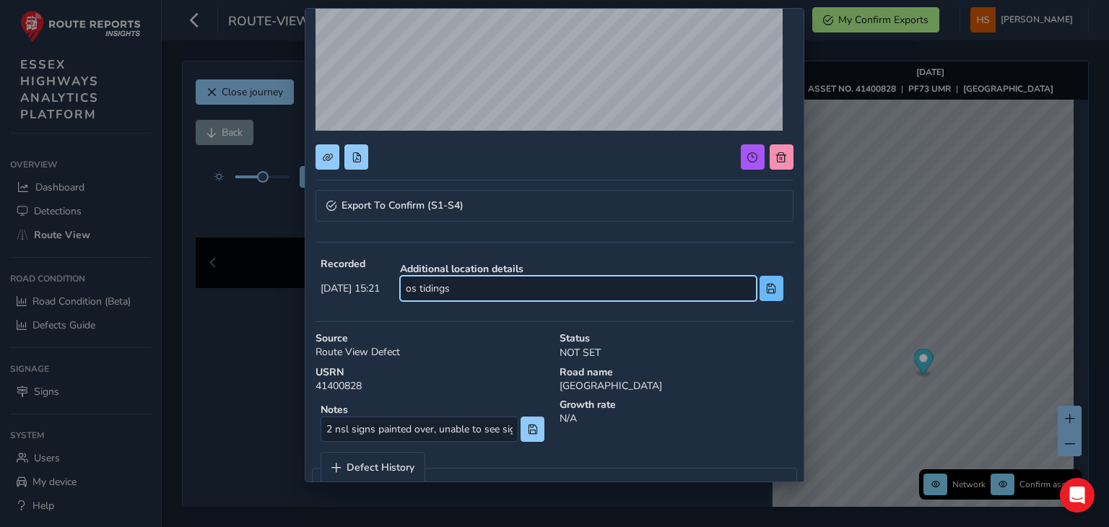
type input "os tidings"
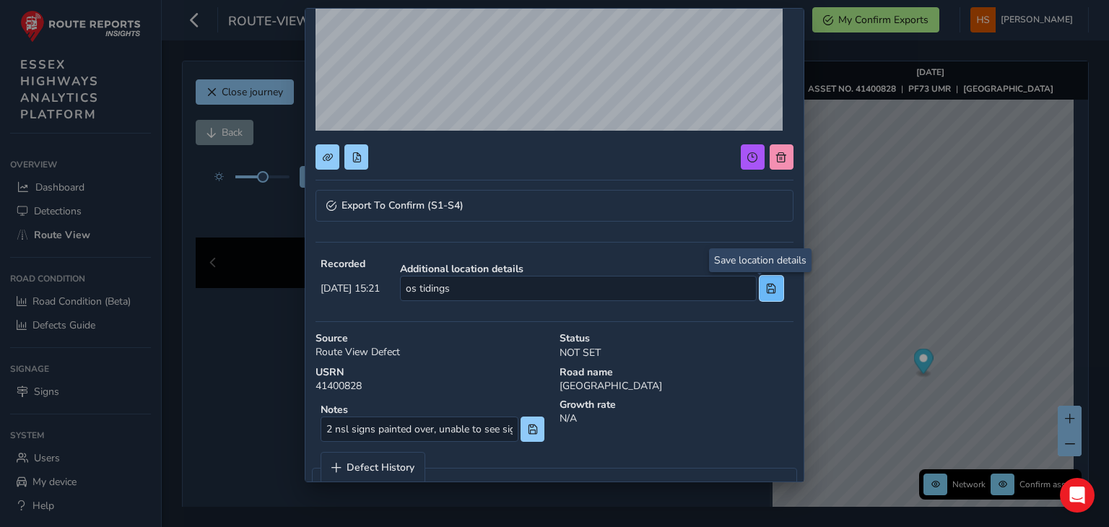
click at [766, 285] on span at bounding box center [771, 289] width 10 height 10
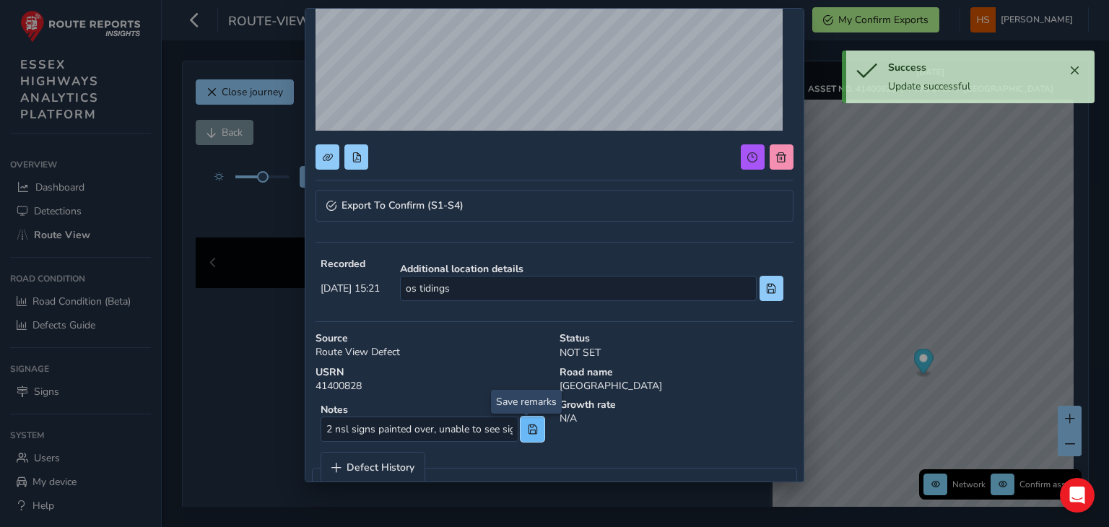
click at [534, 430] on button at bounding box center [533, 429] width 24 height 25
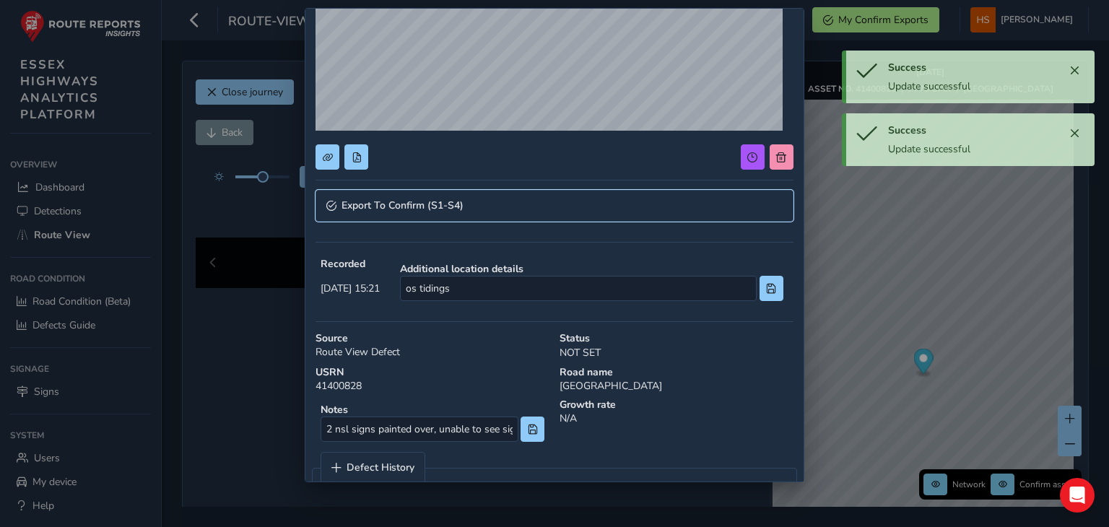
click at [517, 214] on link "Export To Confirm (S1-S4)" at bounding box center [554, 206] width 477 height 32
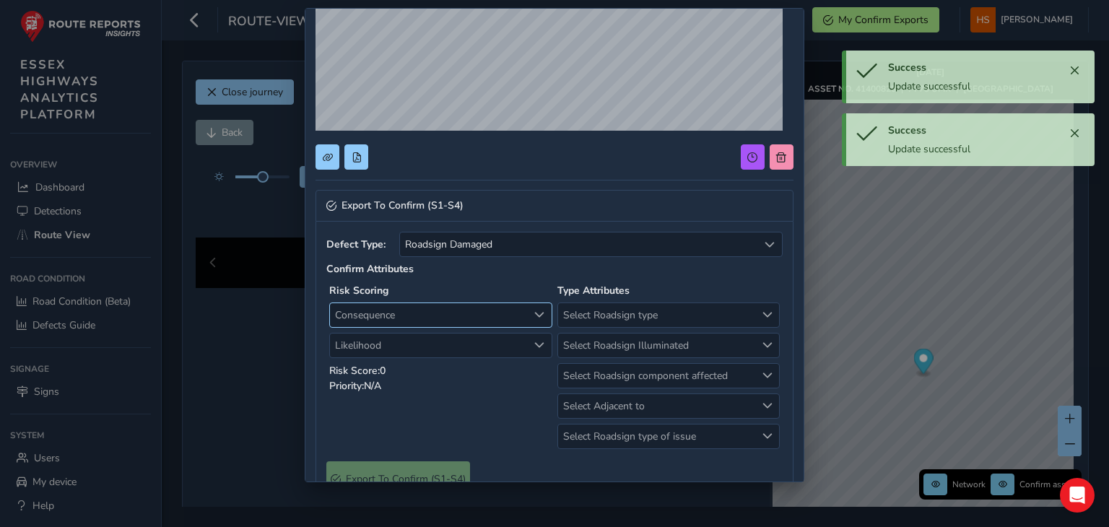
click at [423, 310] on span "Consequence" at bounding box center [429, 315] width 198 height 24
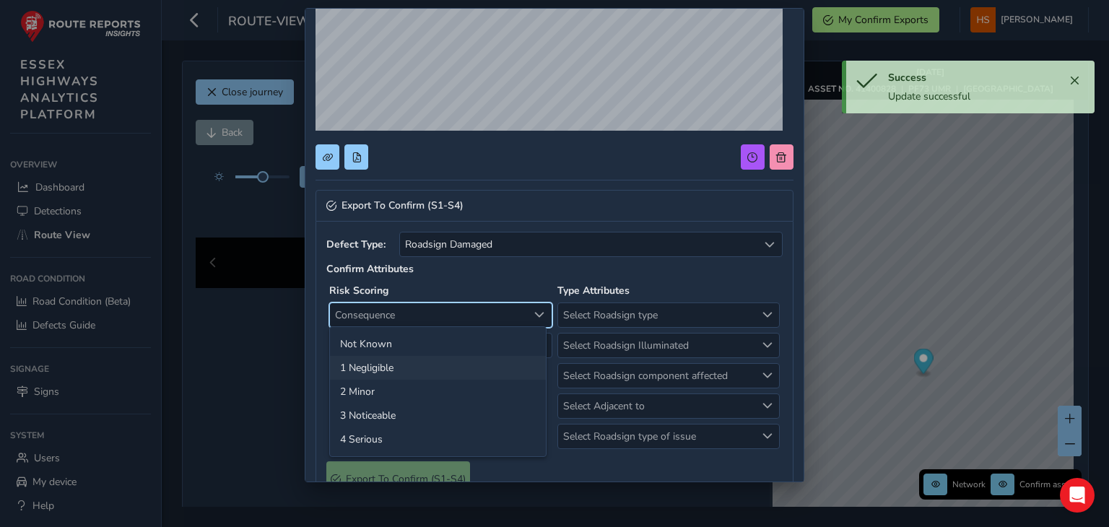
click at [390, 364] on li "1 Negligible" at bounding box center [438, 368] width 216 height 24
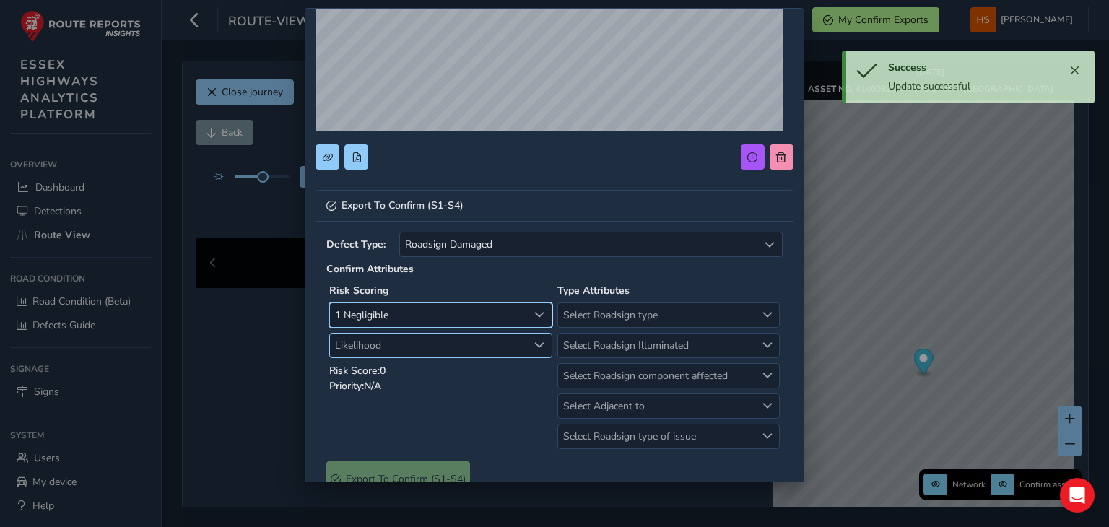
click at [419, 337] on span "Likelihood" at bounding box center [429, 346] width 198 height 24
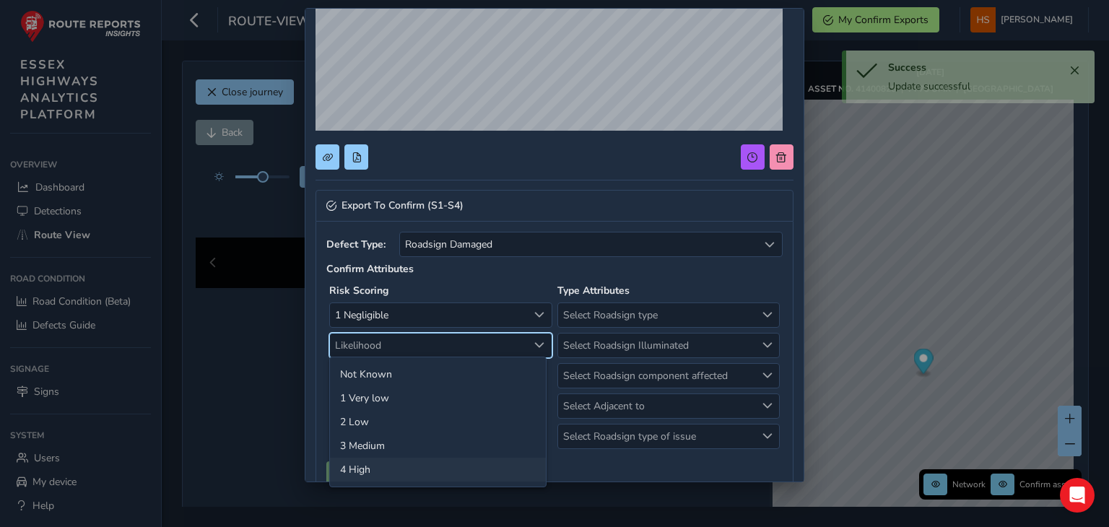
click at [397, 469] on li "4 High" at bounding box center [438, 470] width 216 height 24
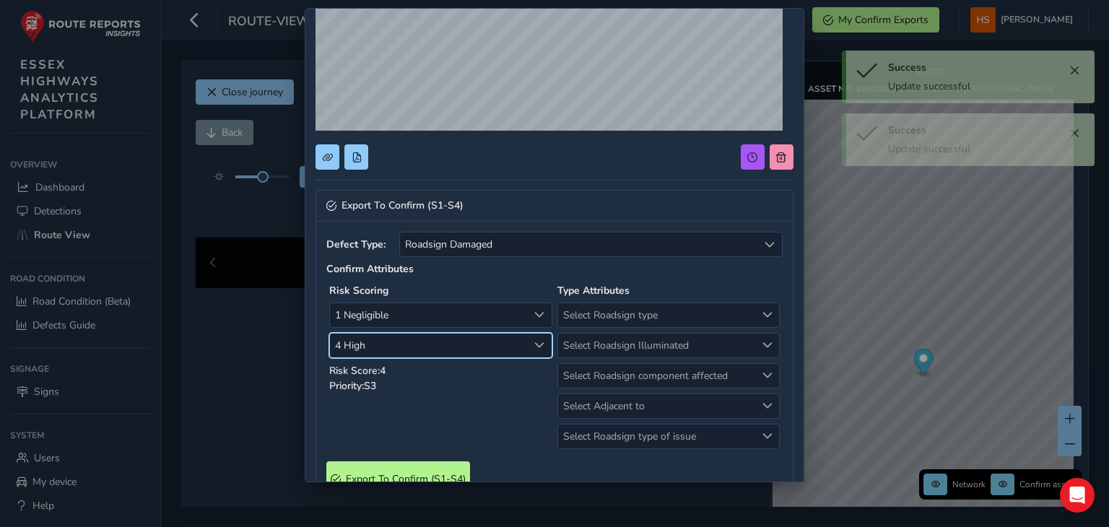
click at [673, 299] on div "Type Attributes Select Roadsign type Select Roadsign type Select Roadsign Illum…" at bounding box center [669, 366] width 228 height 170
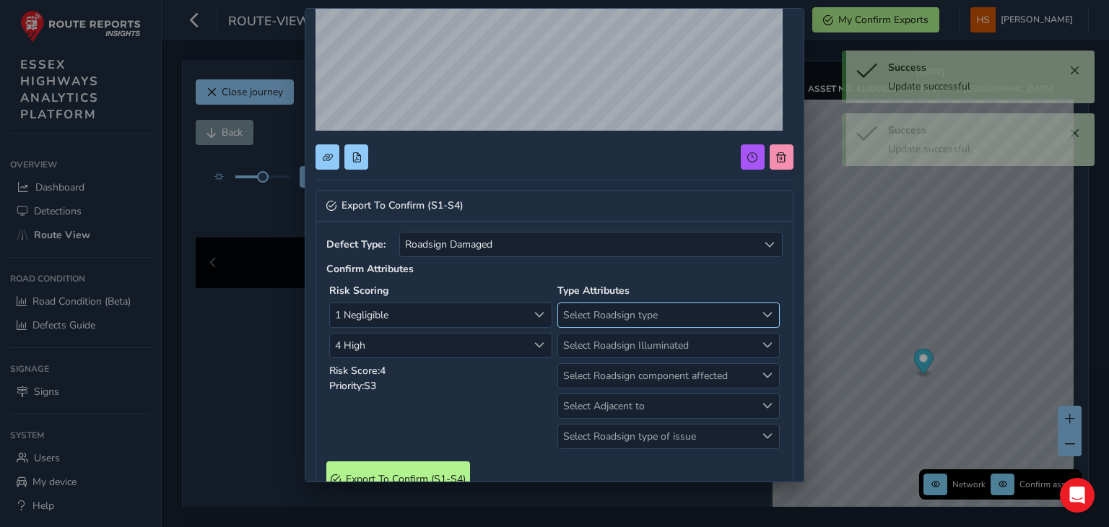
click at [668, 320] on span "Select Roadsign type" at bounding box center [657, 315] width 198 height 24
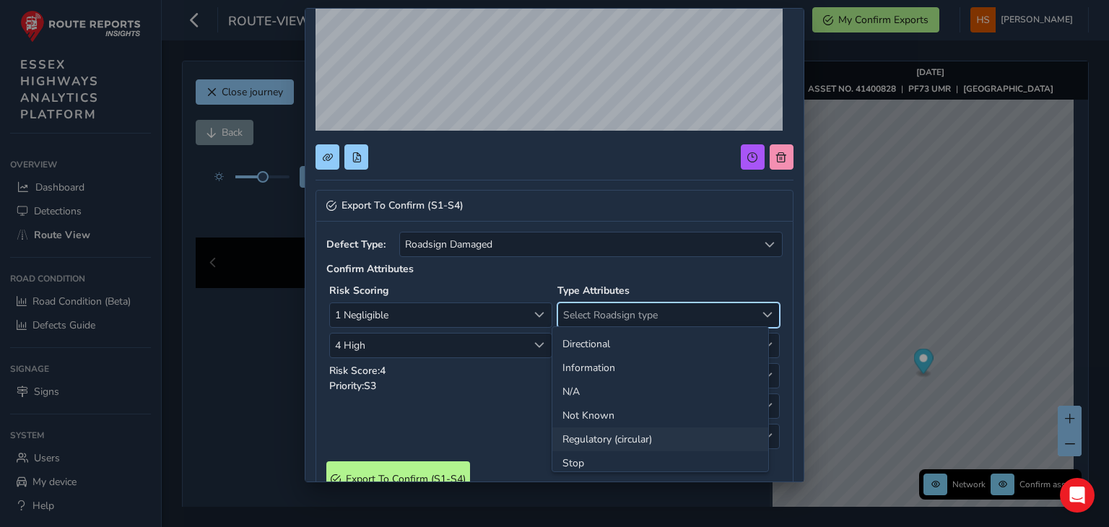
click at [654, 434] on li "Regulatory (circular)" at bounding box center [660, 439] width 216 height 24
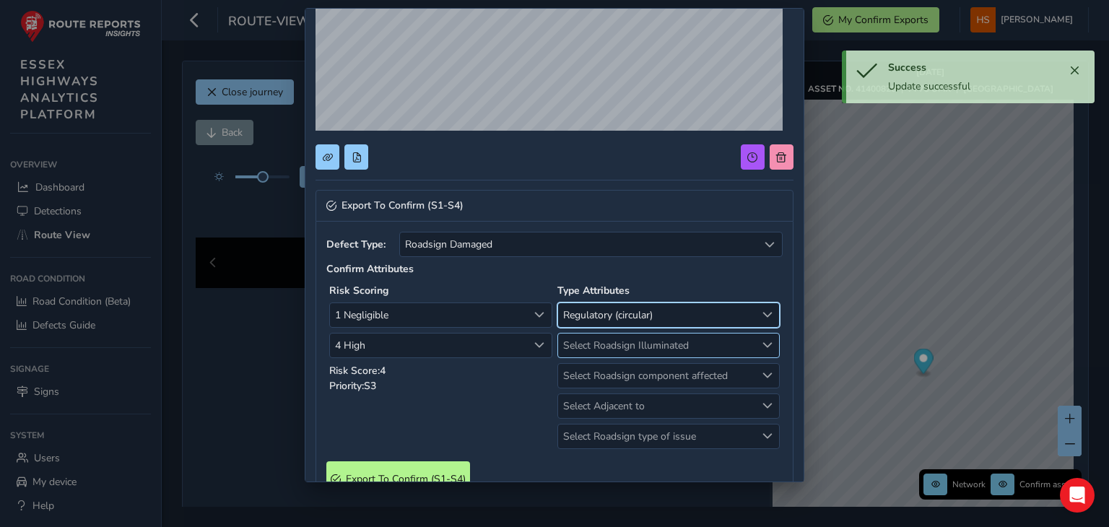
click at [679, 342] on span "Select Roadsign Illuminated" at bounding box center [657, 346] width 198 height 24
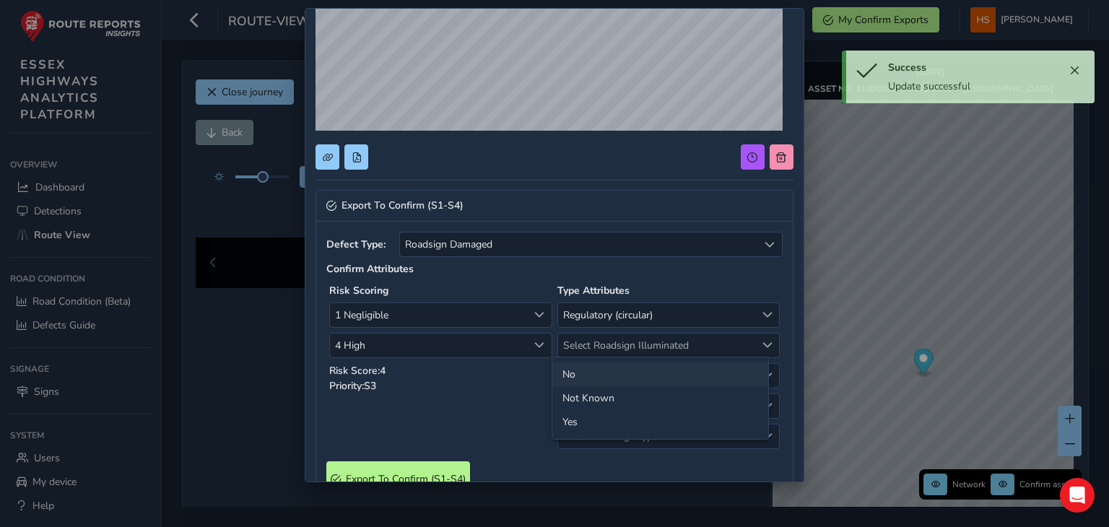
click at [652, 368] on li "No" at bounding box center [660, 374] width 216 height 24
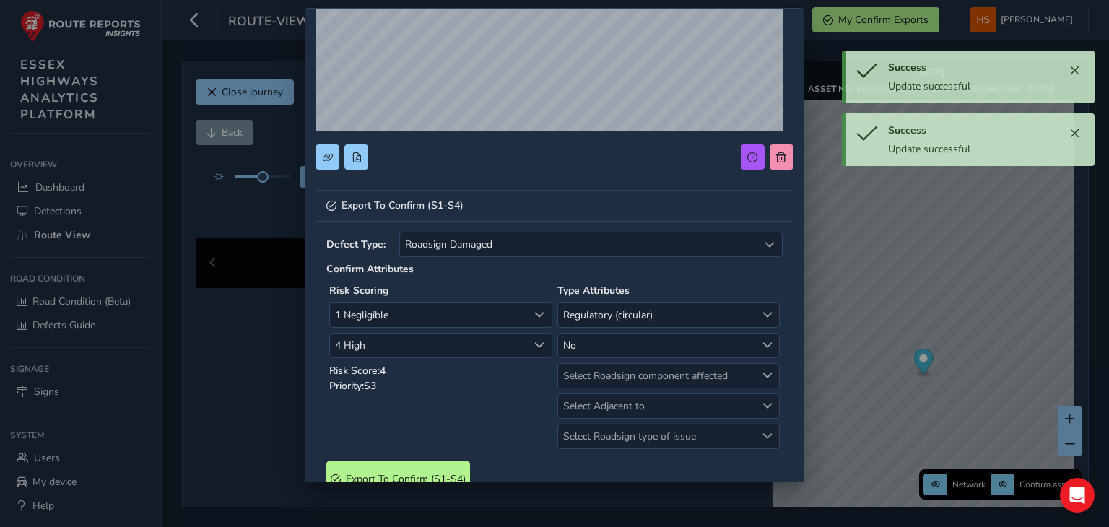
click at [652, 368] on span "Select Roadsign component affected" at bounding box center [657, 376] width 198 height 24
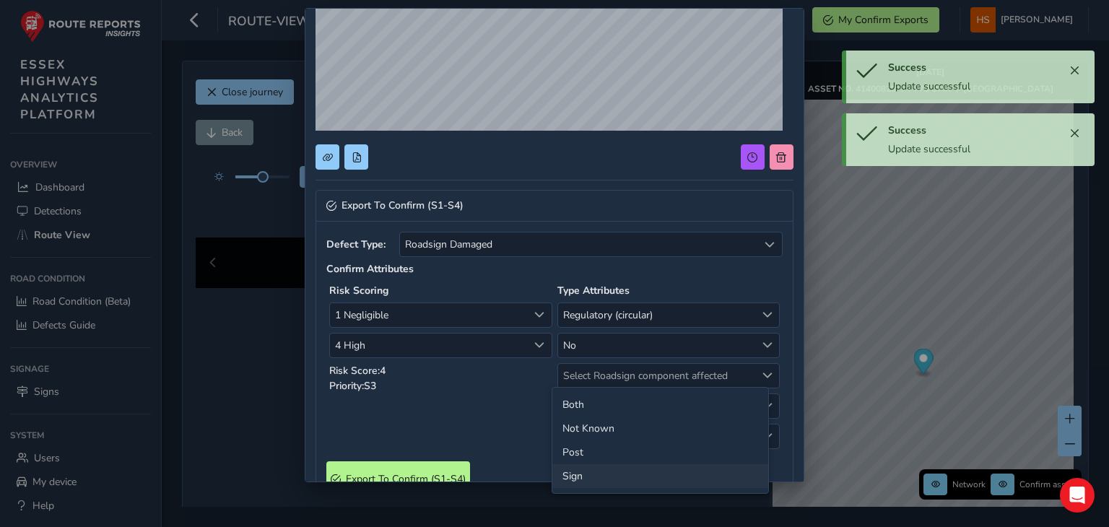
click at [592, 474] on li "Sign" at bounding box center [660, 476] width 216 height 24
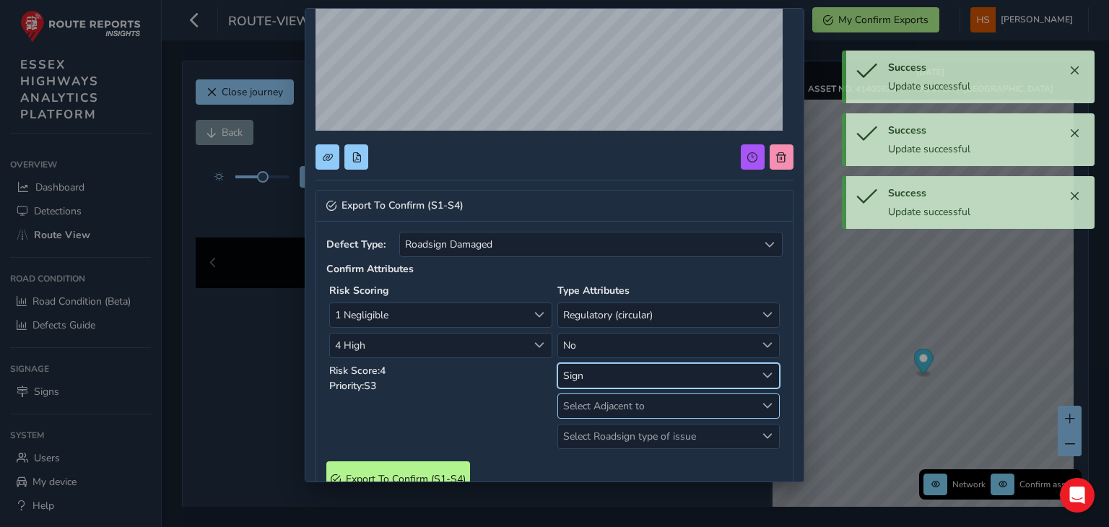
click at [668, 412] on span "Select Adjacent to" at bounding box center [657, 406] width 198 height 24
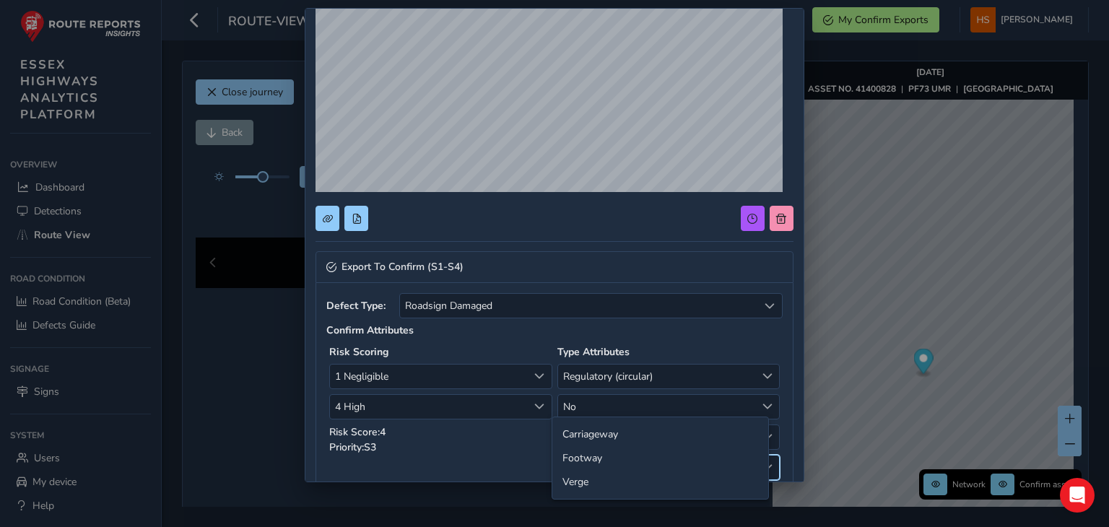
scroll to position [138, 0]
click at [658, 436] on li "Carriageway" at bounding box center [660, 434] width 216 height 24
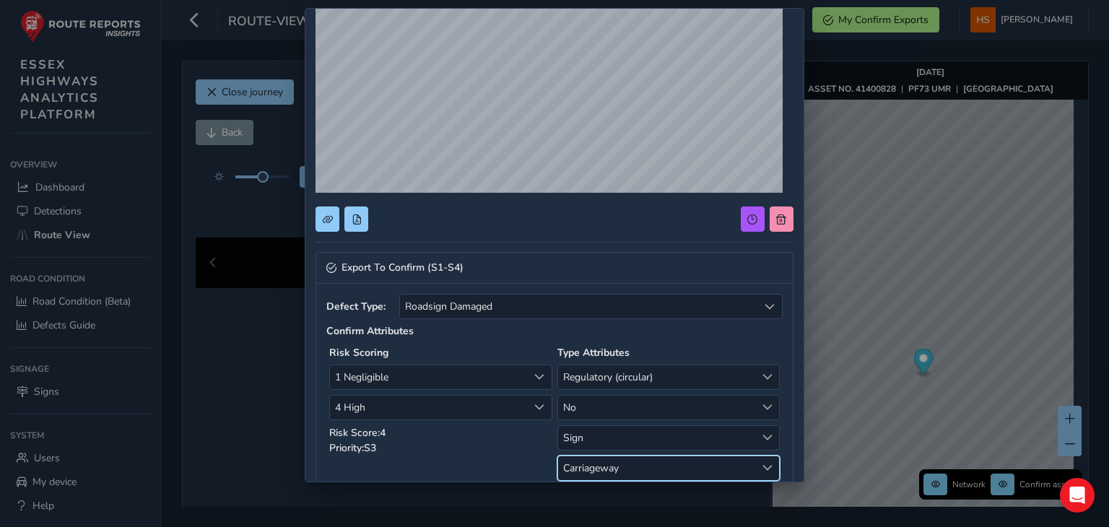
click at [658, 436] on span "Sign" at bounding box center [657, 438] width 198 height 24
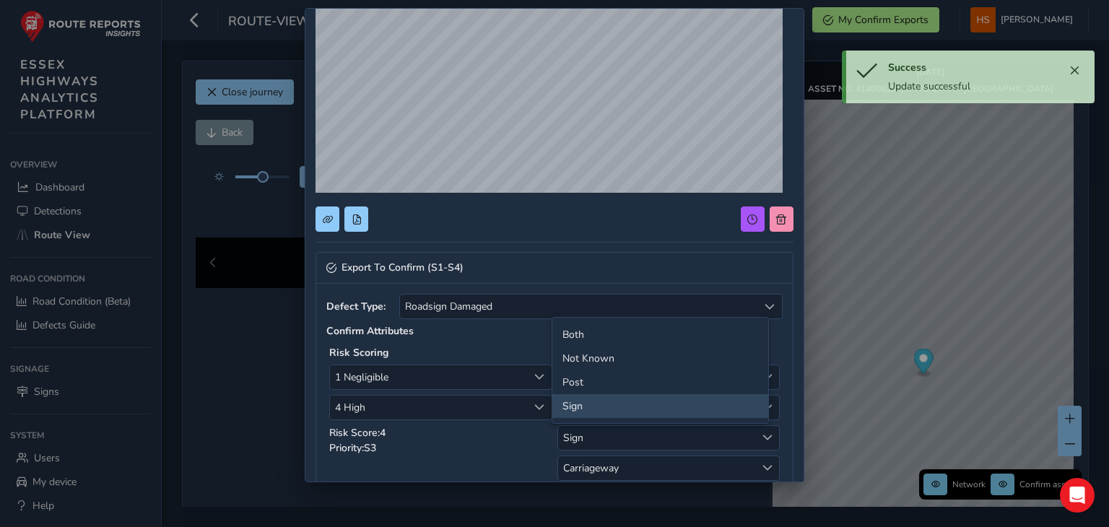
click at [786, 396] on div "Export To Confirm (S1-S4) Defect Type: Roadsign Damaged Roadsign Damaged Confir…" at bounding box center [553, 372] width 497 height 1002
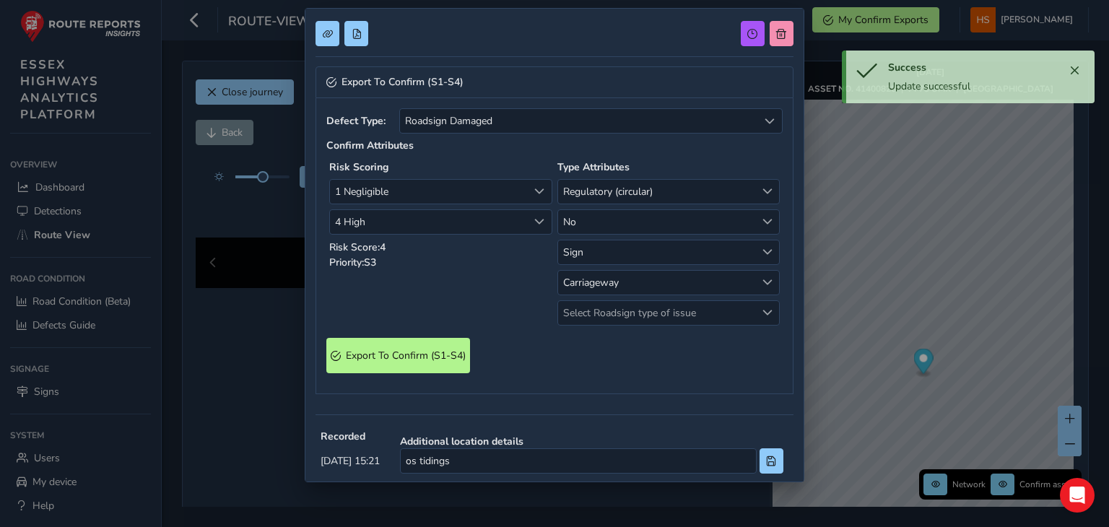
scroll to position [329, 0]
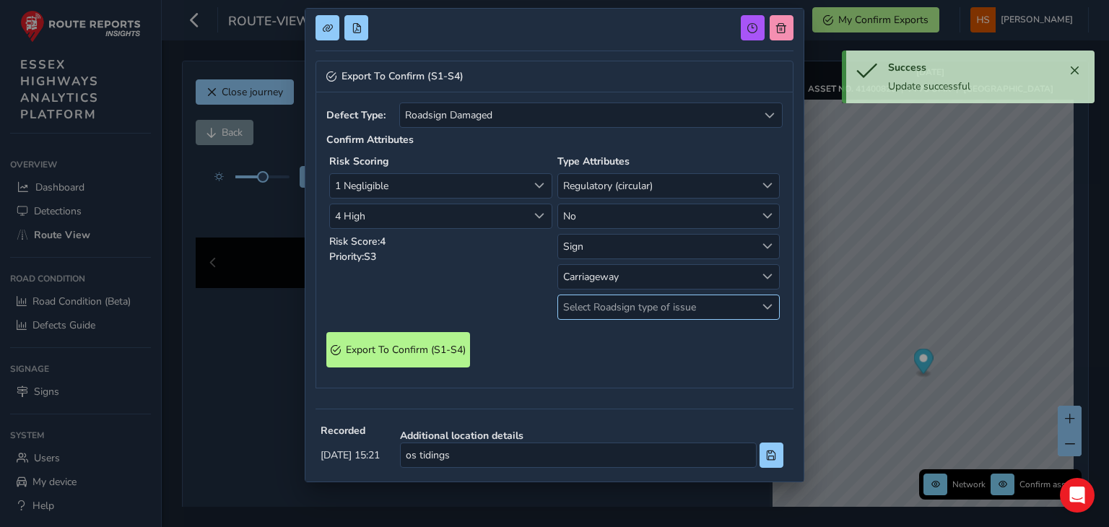
click at [705, 304] on span "Select Roadsign type of issue" at bounding box center [657, 307] width 198 height 24
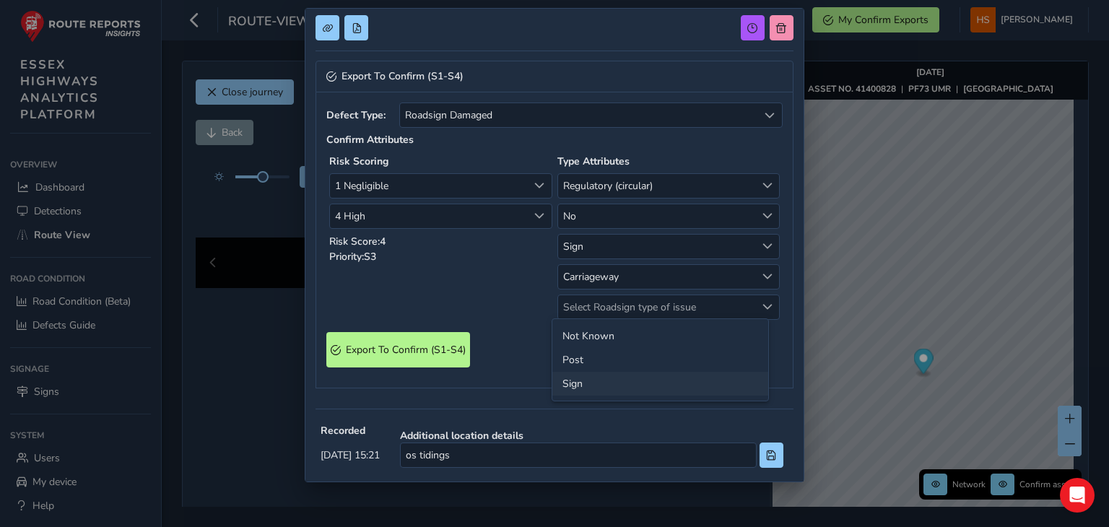
click at [614, 388] on li "Sign" at bounding box center [660, 384] width 216 height 24
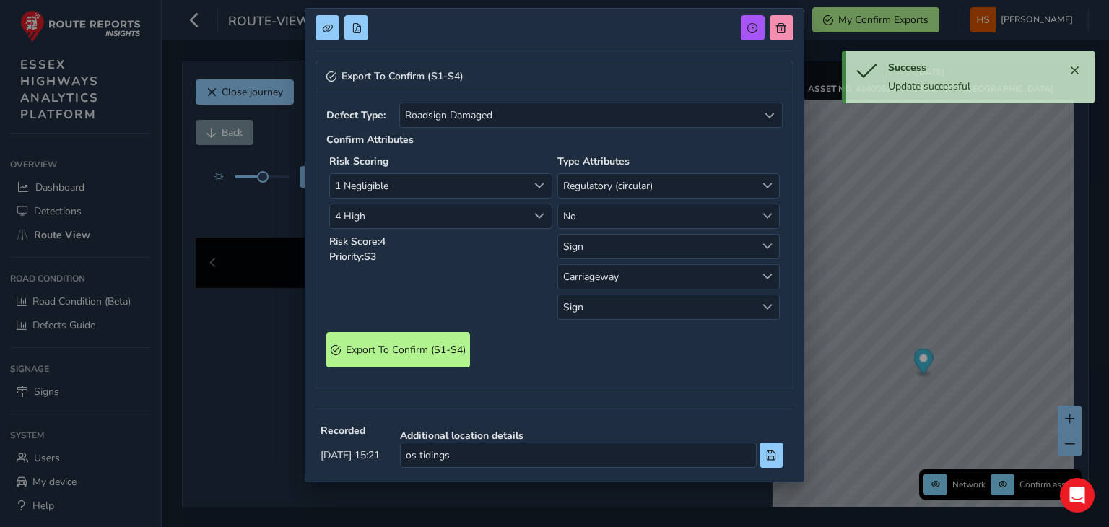
click at [428, 370] on div "Defect Type: Roadsign Damaged Roadsign Damaged Confirm Attributes Risk Scoring …" at bounding box center [554, 240] width 477 height 296
click at [450, 352] on span "Export To Confirm (S1-S4)" at bounding box center [406, 350] width 120 height 14
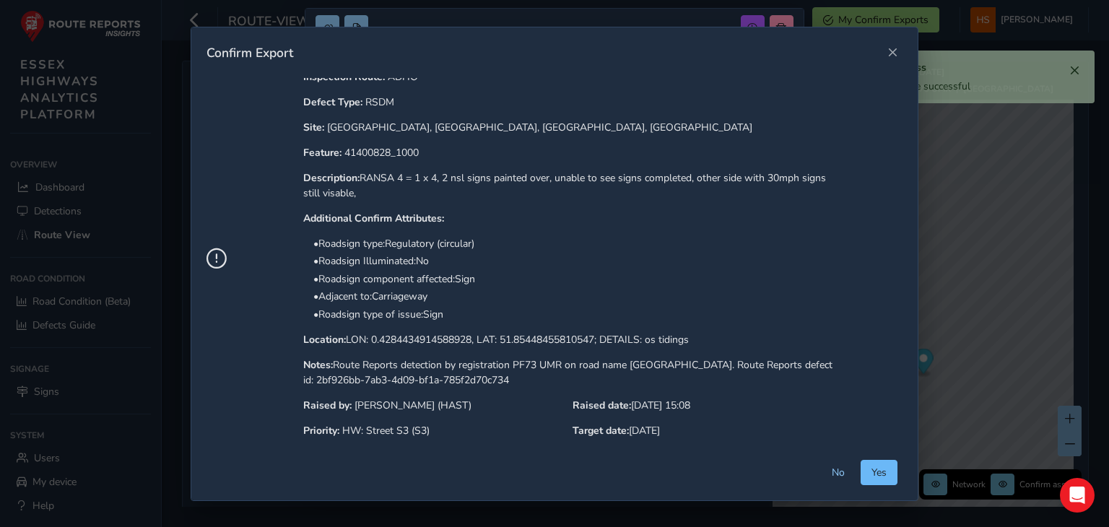
click at [879, 471] on span "Yes" at bounding box center [878, 473] width 15 height 14
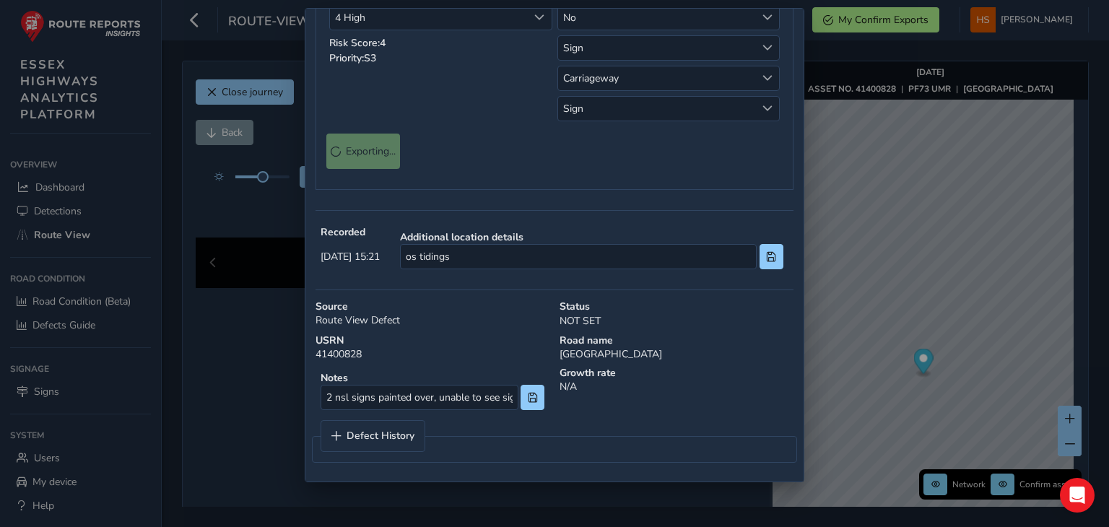
scroll to position [0, 0]
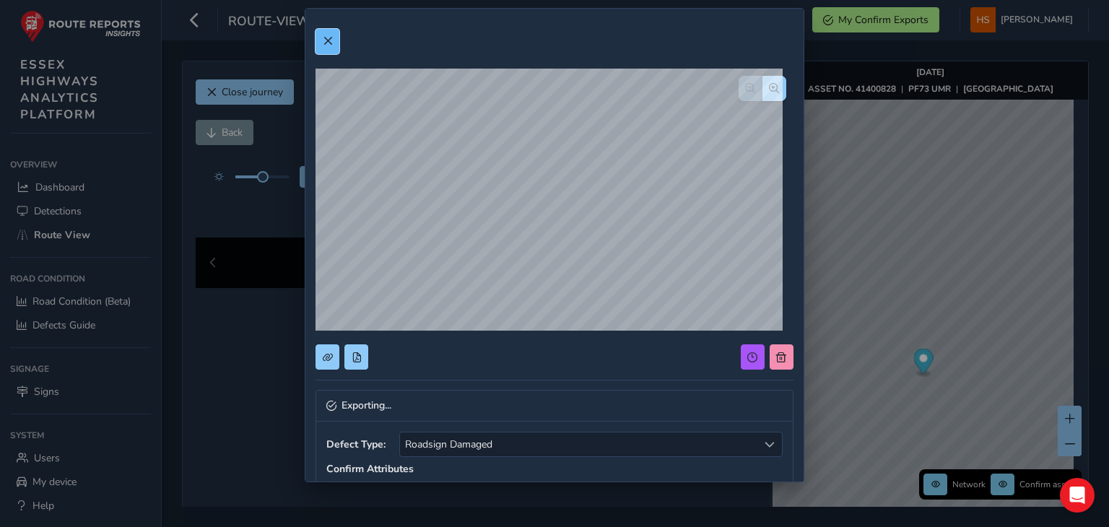
click at [328, 38] on span at bounding box center [328, 41] width 10 height 10
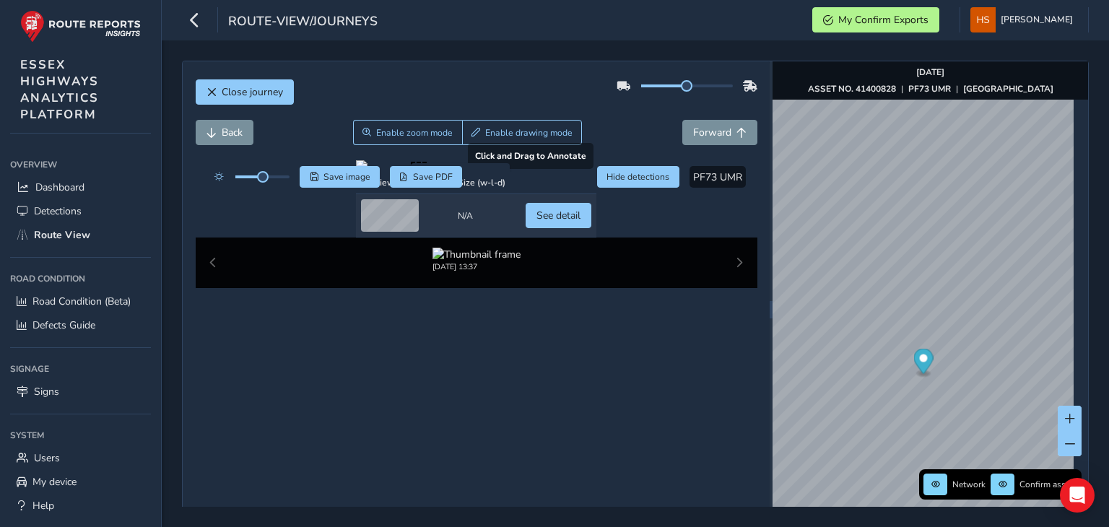
click at [356, 172] on div at bounding box center [476, 166] width 240 height 12
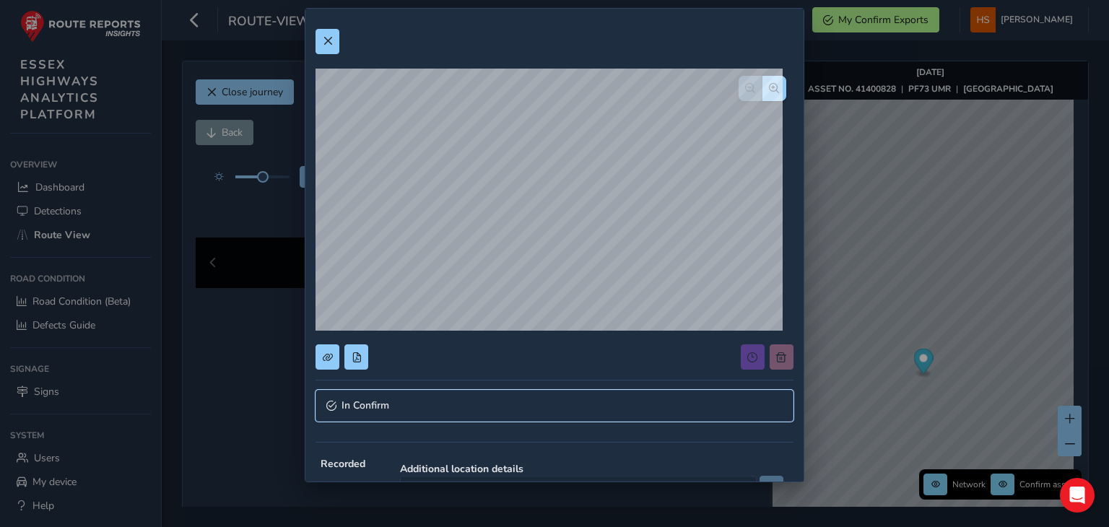
click at [470, 390] on link "In Confirm" at bounding box center [554, 406] width 477 height 32
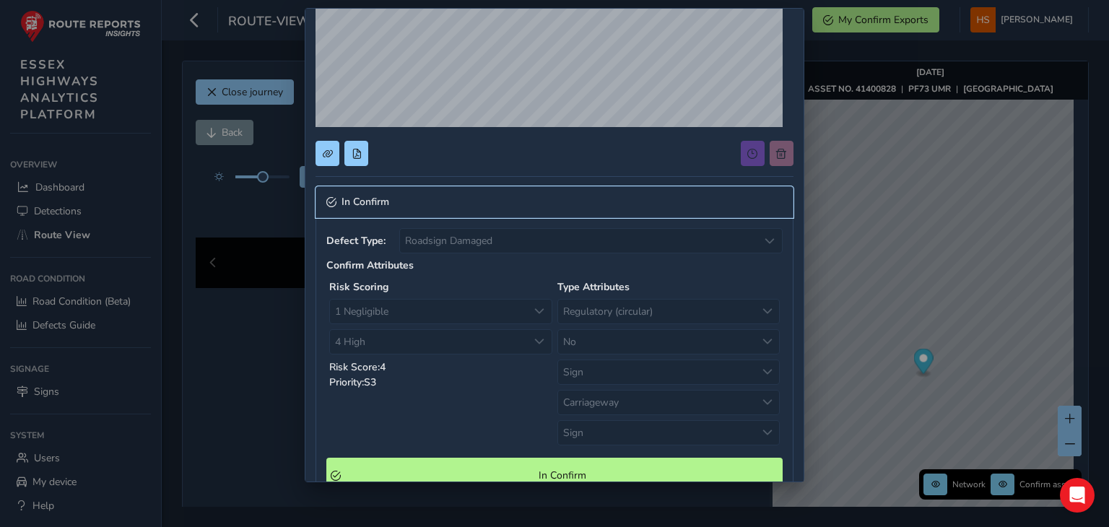
scroll to position [202, 0]
click at [611, 464] on Confirm "In Confirm" at bounding box center [554, 476] width 456 height 35
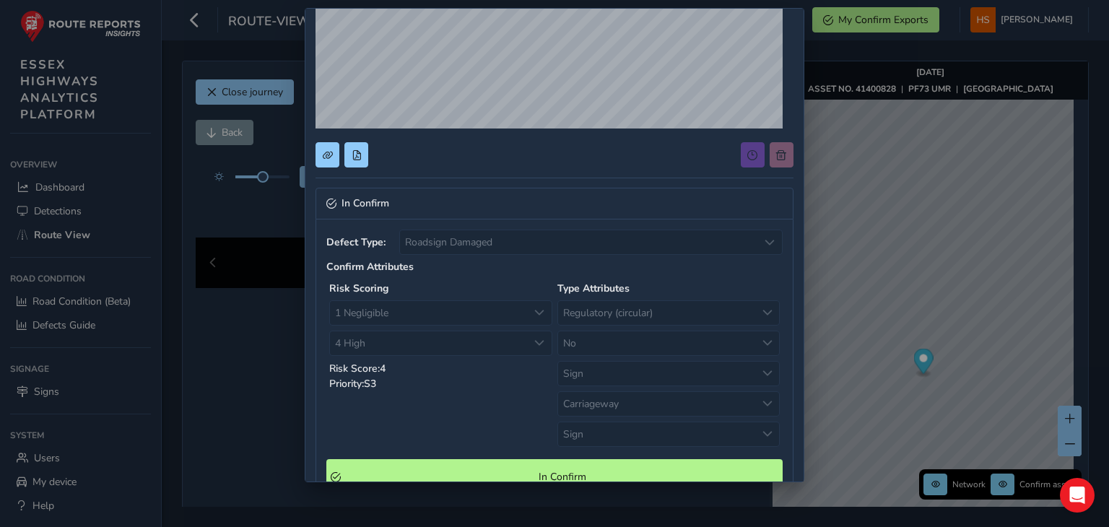
click at [791, 204] on div "In Confirm Defect Type: Roadsign Damaged Roadsign Damaged Confirm Attributes Ri…" at bounding box center [553, 307] width 497 height 1002
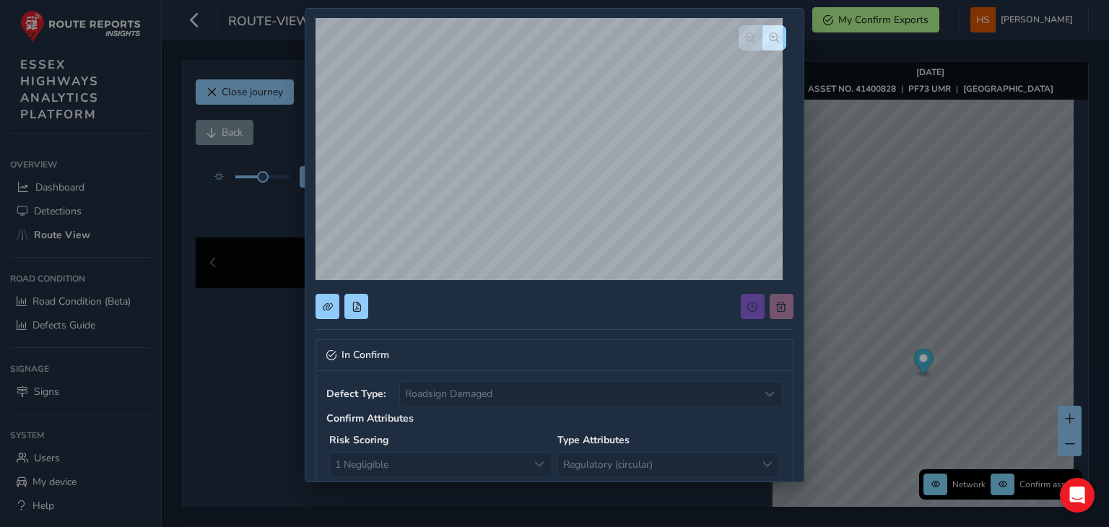
scroll to position [0, 0]
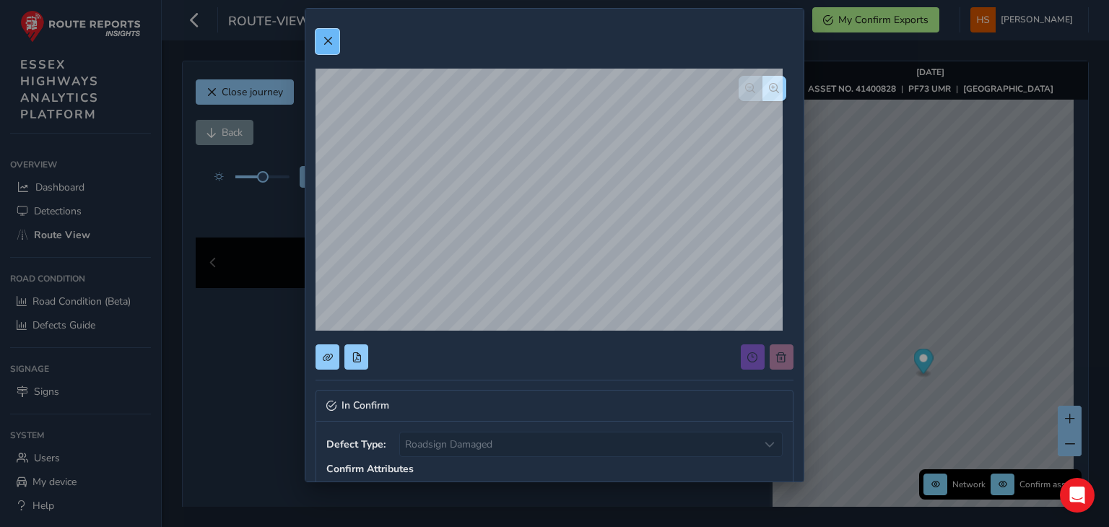
click at [331, 38] on span at bounding box center [328, 41] width 10 height 10
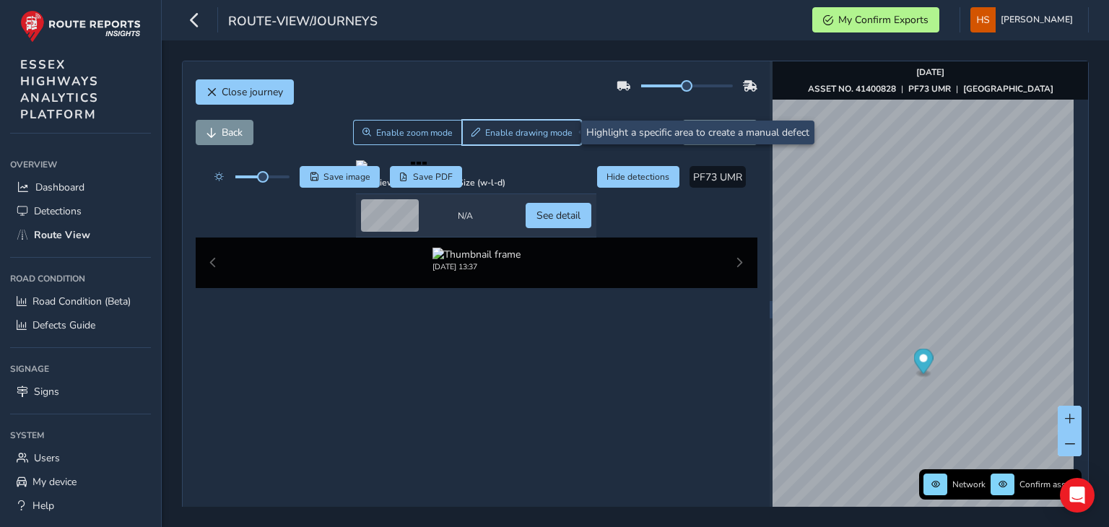
click at [529, 130] on span "Enable drawing mode" at bounding box center [528, 133] width 87 height 12
